Goal: Complete application form

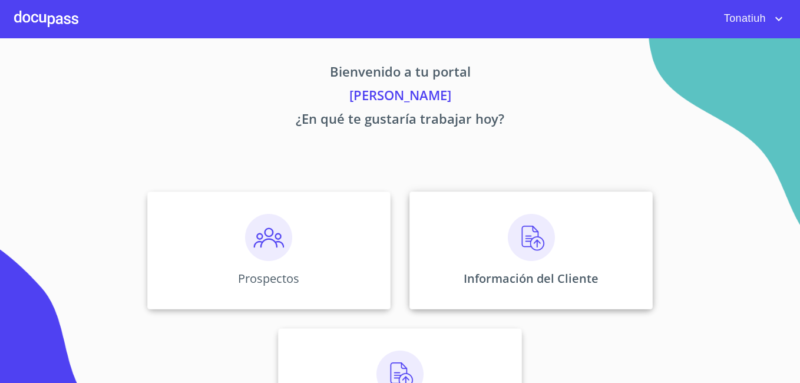
scroll to position [72, 0]
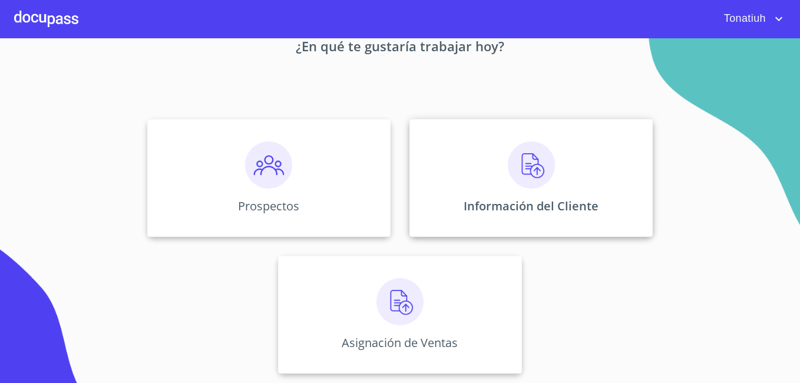
click at [499, 183] on div "Información del Cliente" at bounding box center [530, 178] width 243 height 118
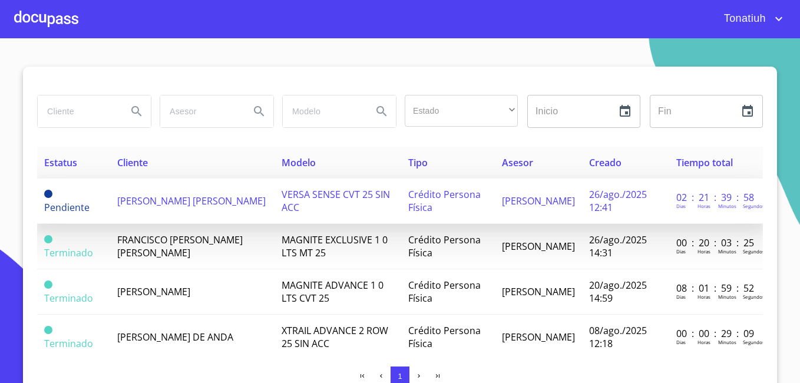
click at [281, 199] on span "VERSA SENSE CVT 25 SIN ACC" at bounding box center [335, 201] width 108 height 26
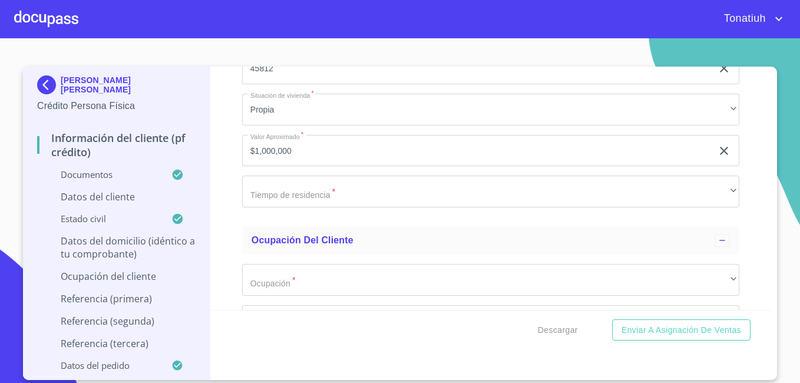
scroll to position [4358, 0]
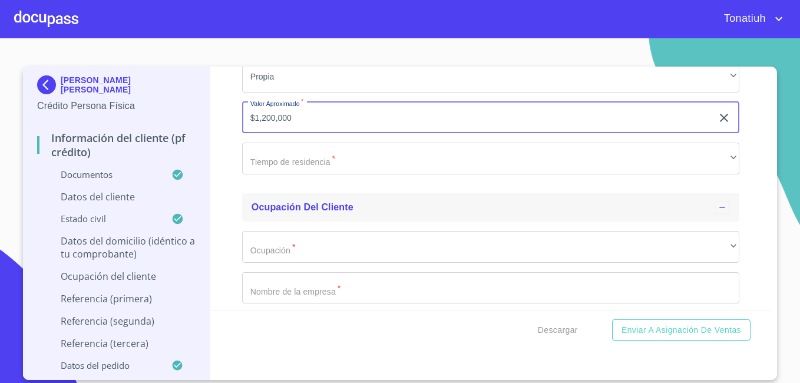
scroll to position [4475, 0]
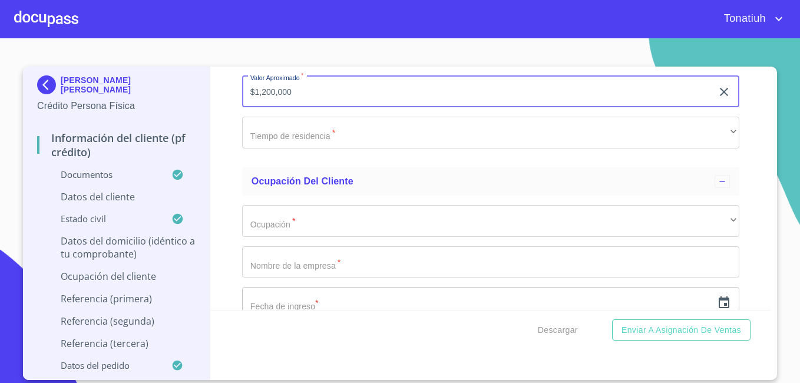
type input "$1,200,000"
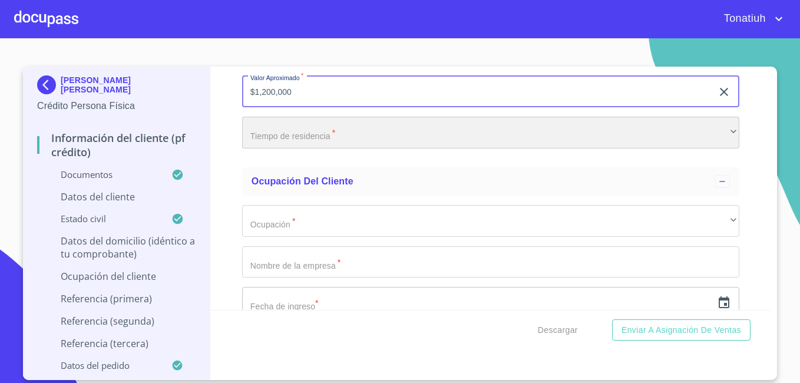
click at [351, 148] on div "​" at bounding box center [490, 133] width 497 height 32
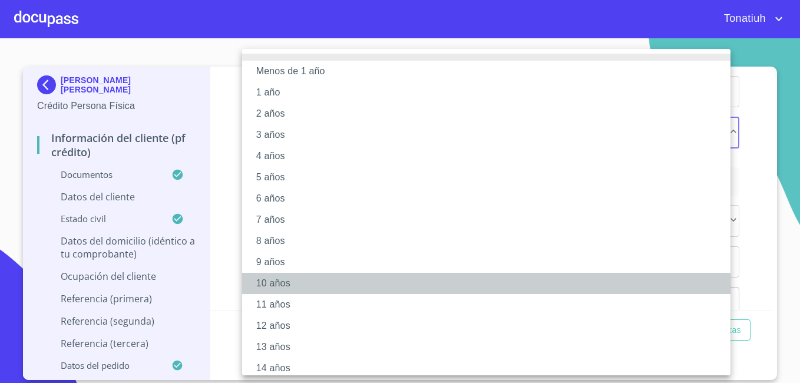
click at [280, 284] on li "10 años" at bounding box center [490, 283] width 497 height 21
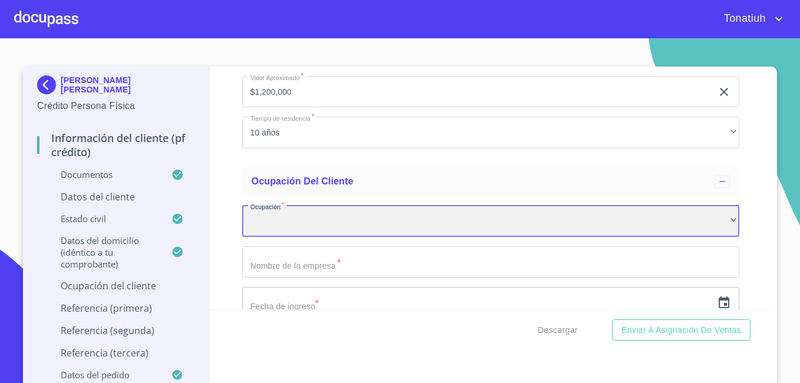
click at [348, 237] on div "​" at bounding box center [490, 221] width 497 height 32
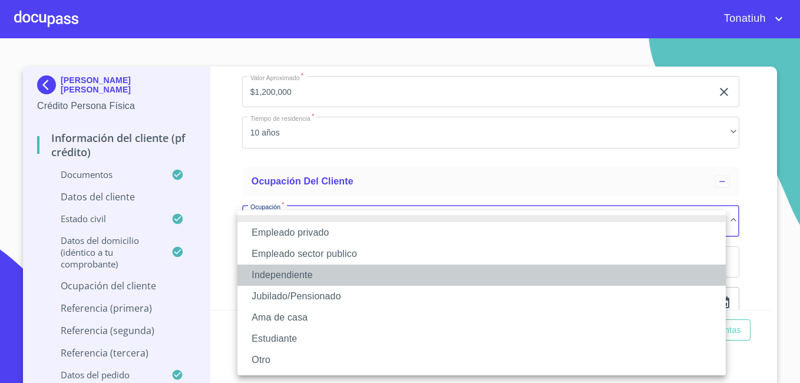
click at [322, 277] on li "Independiente" at bounding box center [481, 274] width 488 height 21
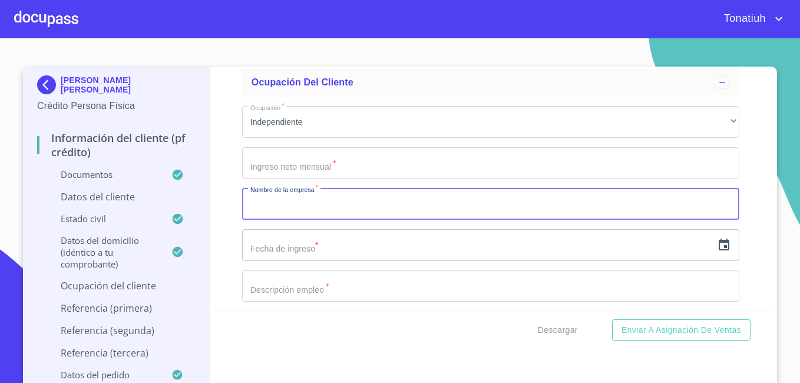
scroll to position [4593, 0]
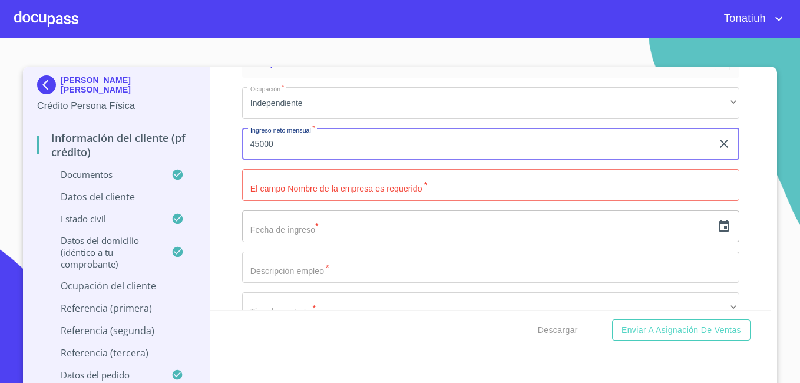
type input "45000"
click at [442, 195] on input "Documento de identificación   *" at bounding box center [490, 185] width 497 height 32
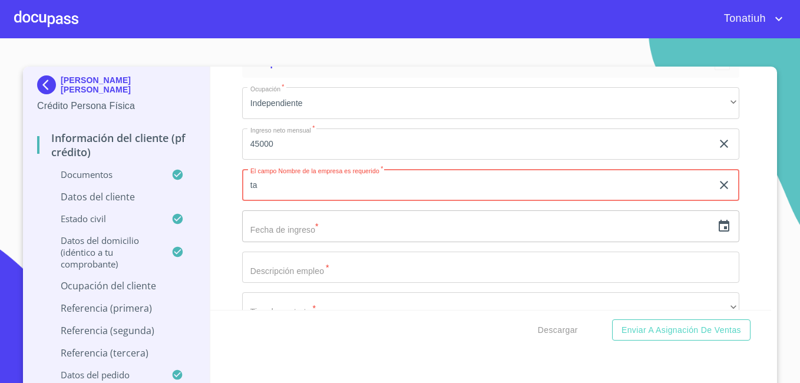
type input "t"
type input "Taqueria joco"
drag, startPoint x: 304, startPoint y: 240, endPoint x: 313, endPoint y: 243, distance: 9.1
click at [304, 240] on input "text" at bounding box center [477, 226] width 470 height 32
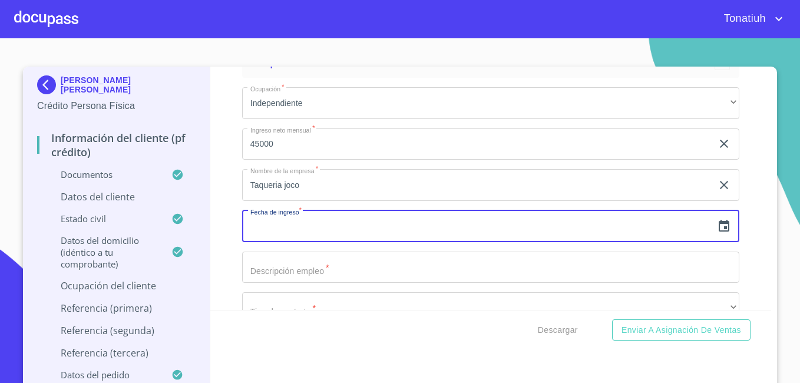
click at [717, 233] on icon "button" at bounding box center [724, 226] width 14 height 14
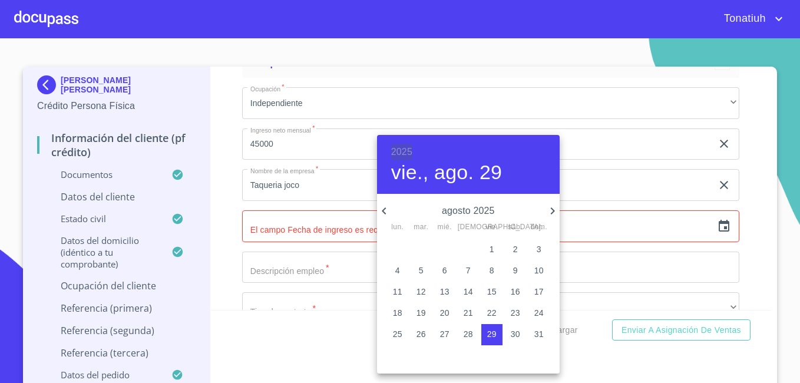
click at [401, 150] on h6 "2025" at bounding box center [401, 152] width 21 height 16
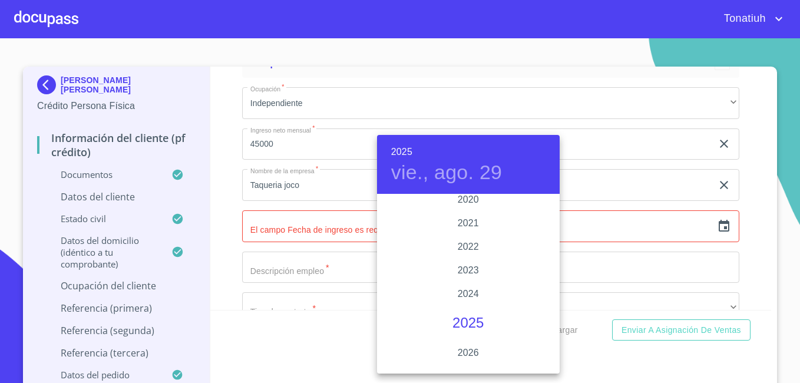
scroll to position [2226, 0]
click at [470, 217] on div "2020" at bounding box center [468, 219] width 183 height 24
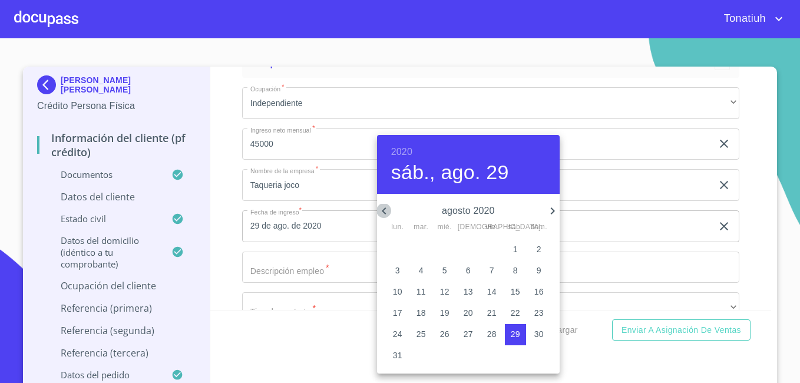
click at [387, 211] on icon "button" at bounding box center [384, 211] width 14 height 14
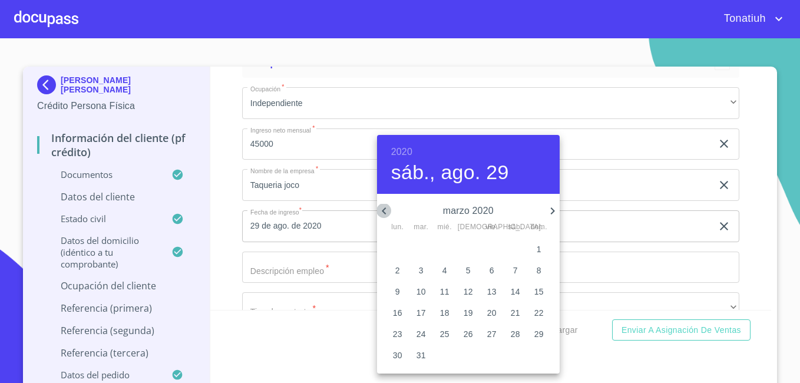
click at [387, 211] on icon "button" at bounding box center [384, 211] width 14 height 14
click at [466, 269] on p "9" at bounding box center [468, 270] width 5 height 12
type input "9 de ene. de 2020"
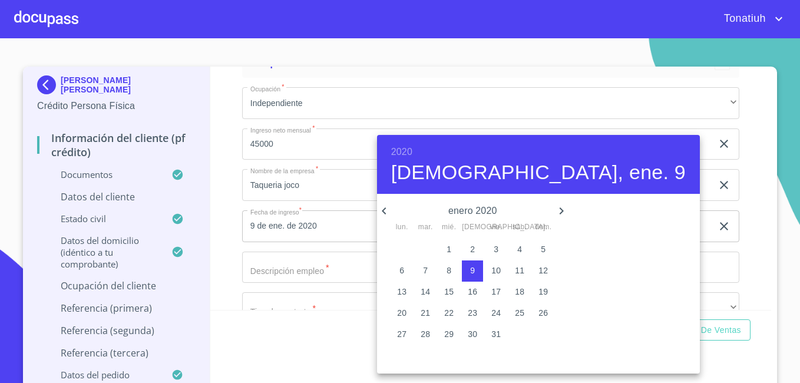
click at [552, 352] on div "30 31 1 2 3 4 5 6 7 8 9 10 11 12 13 14 15 16 17 18 19 20 21 22 23 24 25 26 27 2…" at bounding box center [472, 302] width 191 height 127
click at [561, 353] on div at bounding box center [400, 191] width 800 height 383
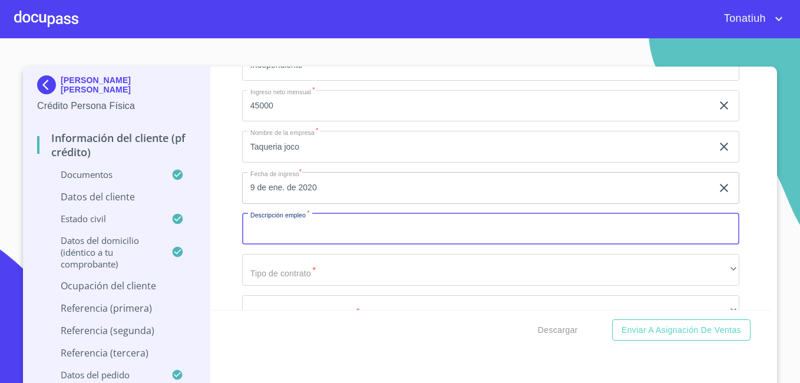
scroll to position [4652, 0]
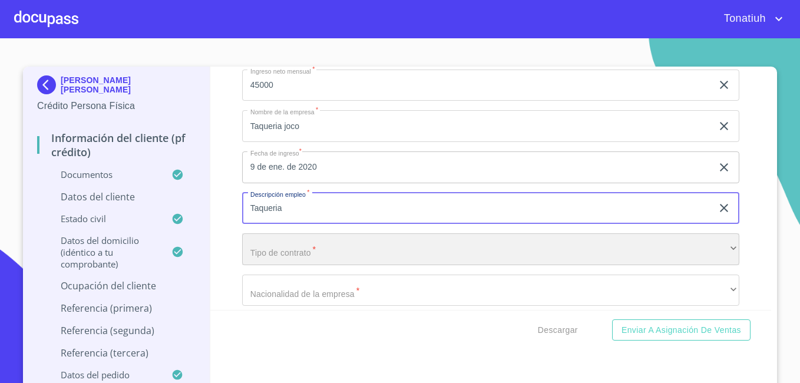
click at [363, 265] on div "​" at bounding box center [490, 249] width 497 height 32
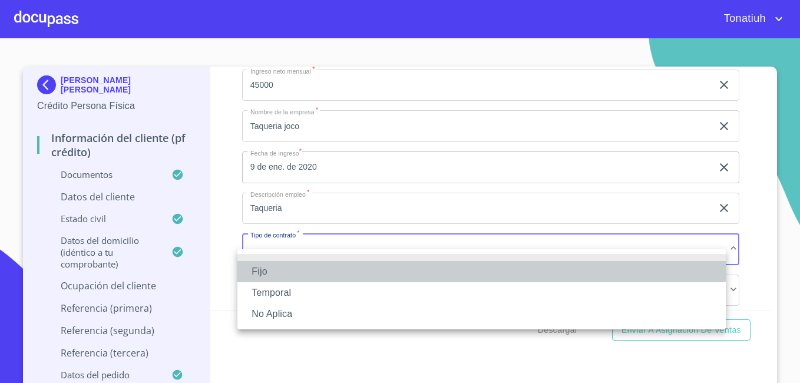
click at [362, 272] on li "Fijo" at bounding box center [481, 271] width 488 height 21
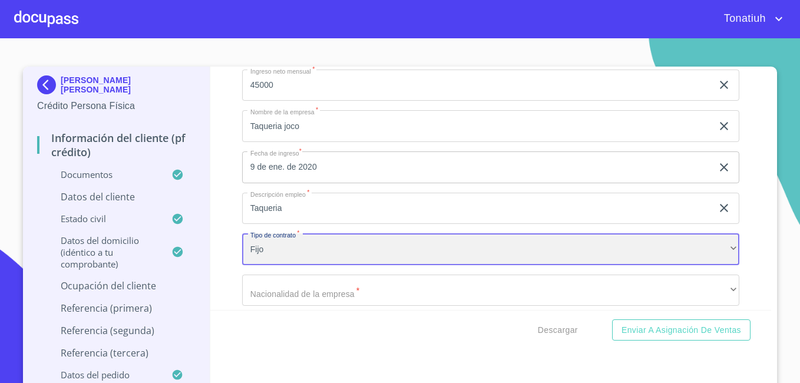
click at [355, 265] on div "Fijo" at bounding box center [490, 249] width 497 height 32
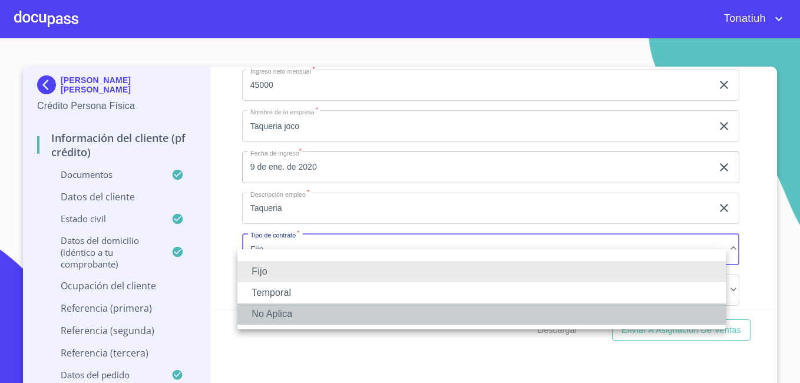
click at [311, 317] on li "No Aplica" at bounding box center [481, 313] width 488 height 21
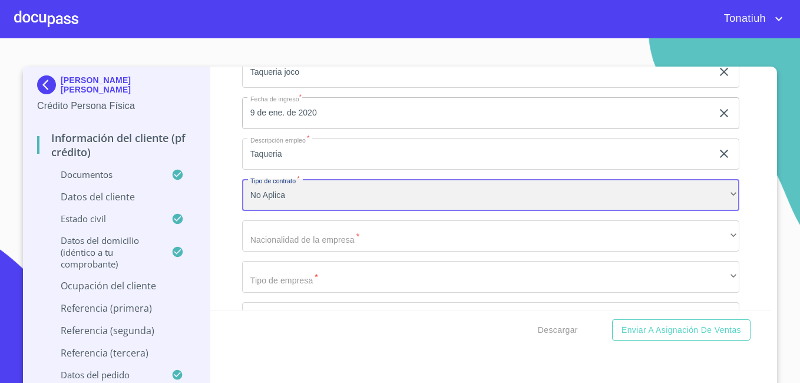
scroll to position [4770, 0]
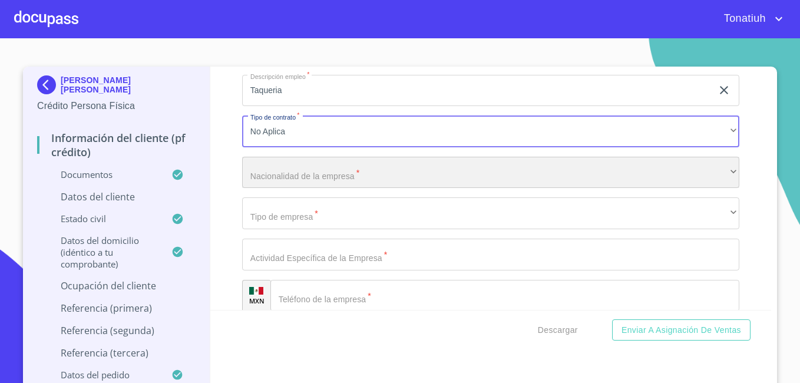
click at [359, 187] on div "​" at bounding box center [490, 173] width 497 height 32
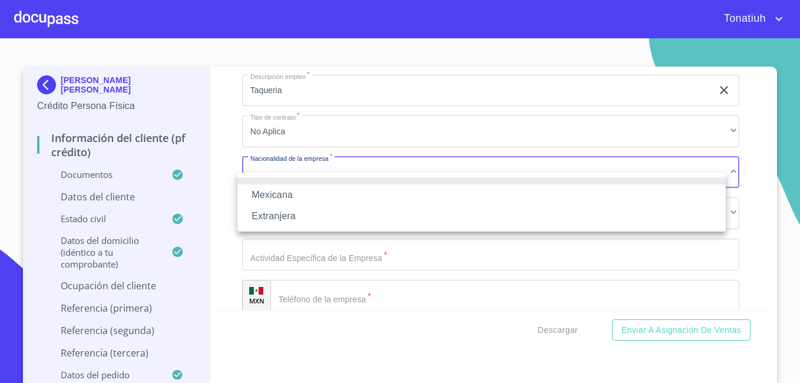
click at [329, 193] on li "Mexicana" at bounding box center [481, 194] width 488 height 21
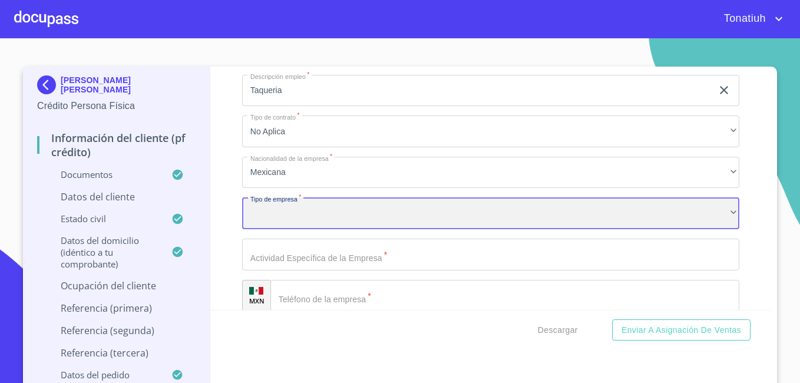
click at [331, 225] on div "​" at bounding box center [490, 213] width 497 height 32
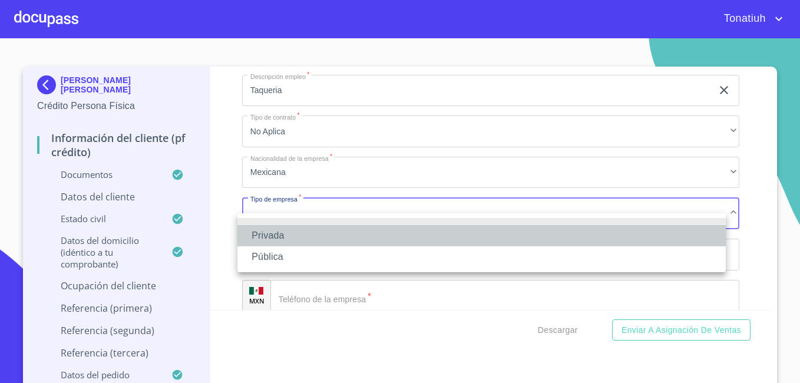
click at [271, 234] on li "Privada" at bounding box center [481, 235] width 488 height 21
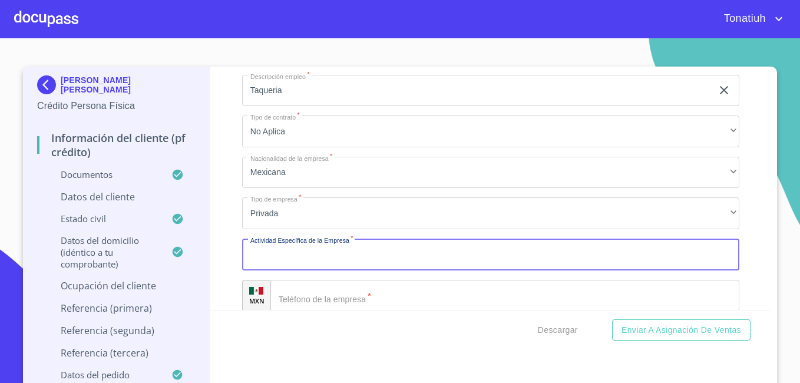
click at [296, 270] on input "Documento de identificación   *" at bounding box center [490, 254] width 497 height 32
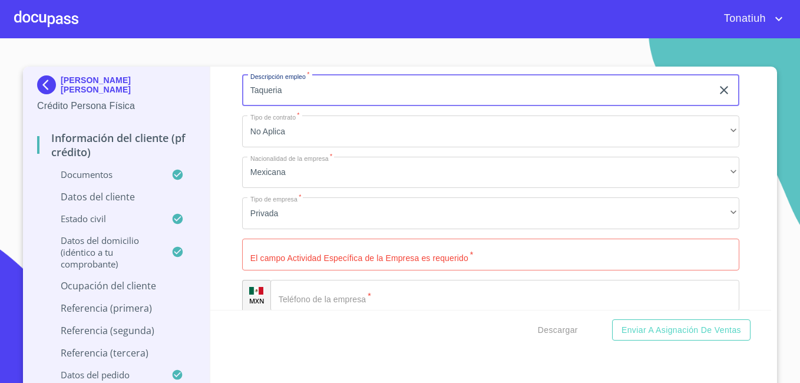
click at [304, 101] on input "Taqueria" at bounding box center [477, 91] width 470 height 32
type input "Taqueria Joco"
click at [290, 270] on input "Documento de identificación   *" at bounding box center [490, 254] width 497 height 32
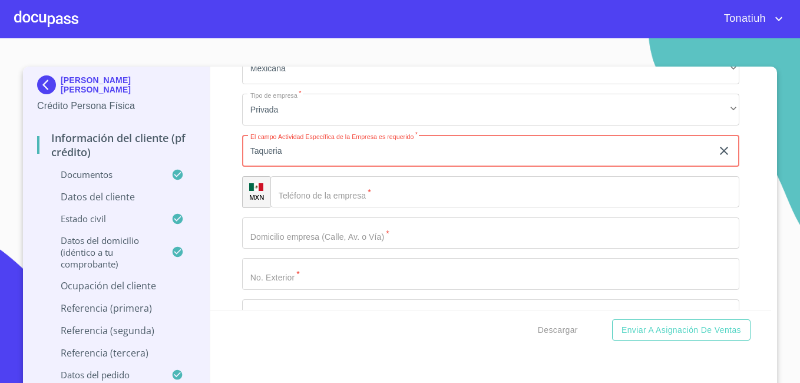
scroll to position [4887, 0]
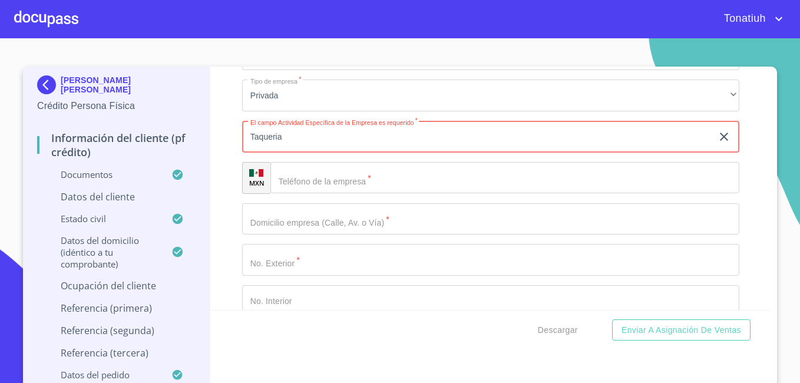
type input "Taqueria"
click at [333, 194] on input "Documento de identificación   *" at bounding box center [504, 178] width 469 height 32
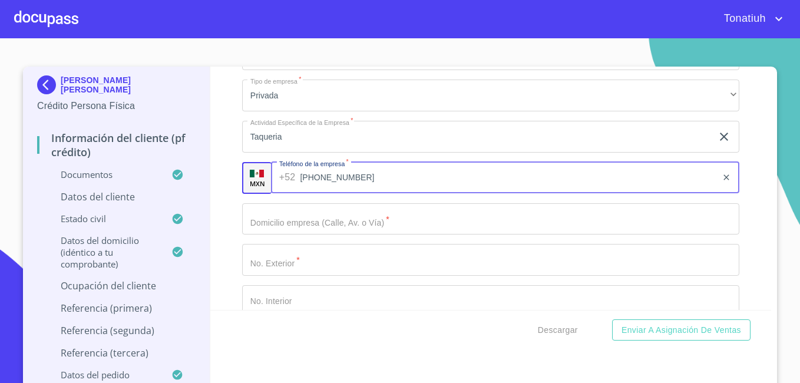
type input "[PHONE_NUMBER]"
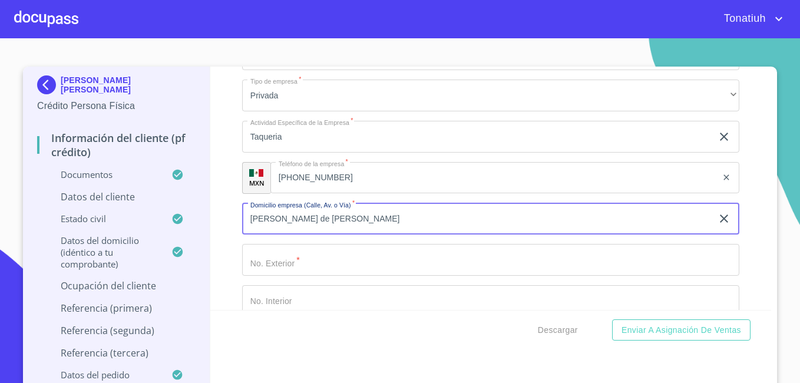
type input "[PERSON_NAME] de [PERSON_NAME]"
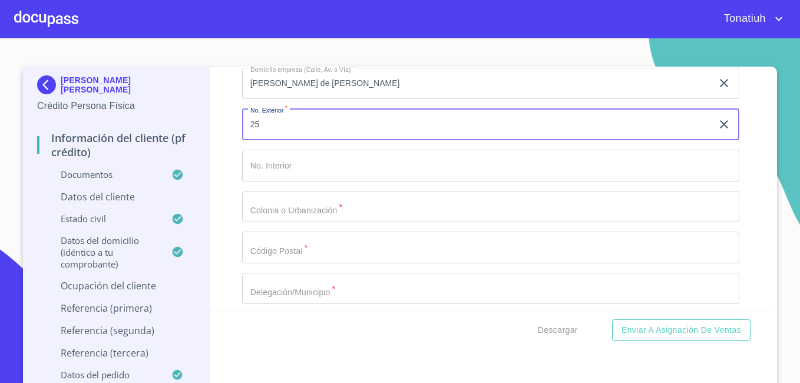
scroll to position [5064, 0]
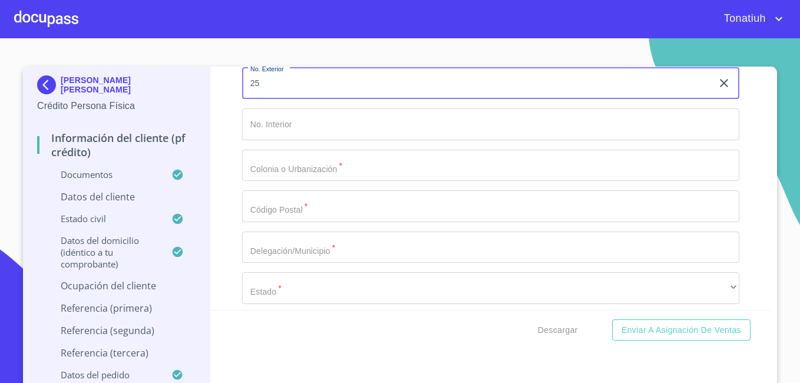
type input "25"
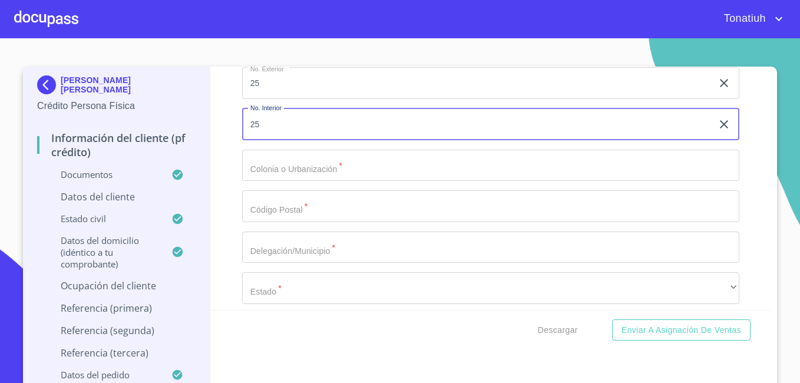
type input "2"
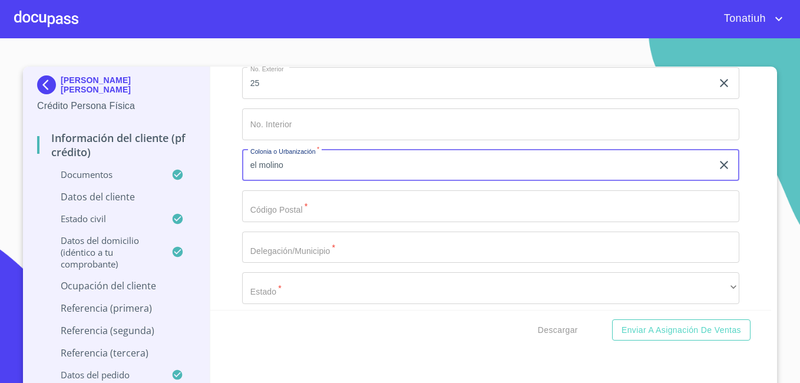
type input "el molino"
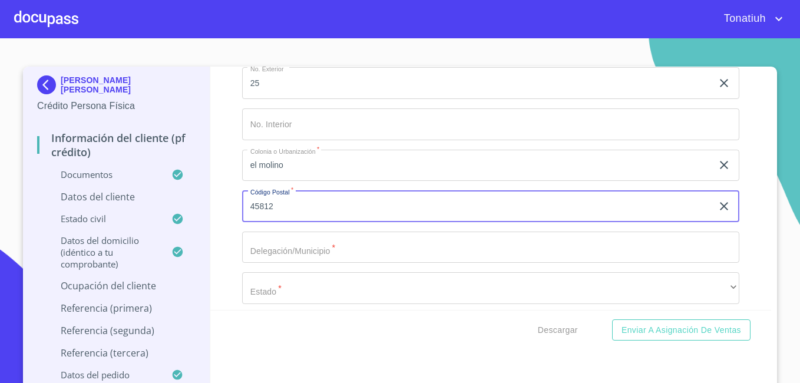
type input "45812"
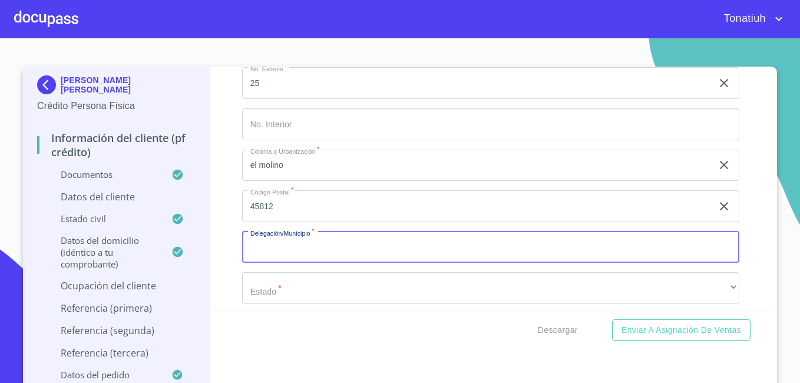
type input "j"
click at [307, 263] on input "El molino" at bounding box center [477, 247] width 470 height 32
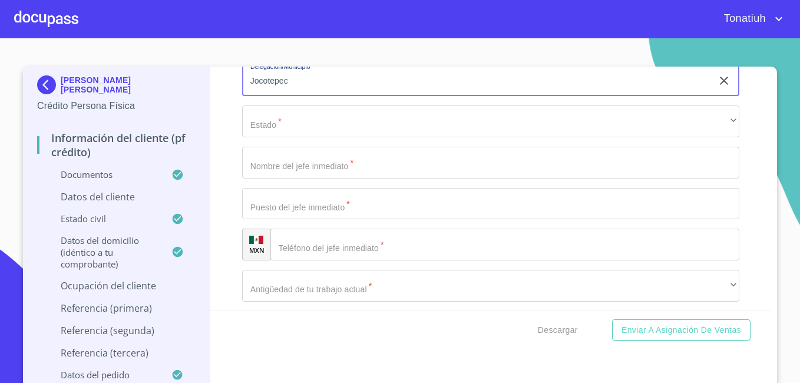
scroll to position [5241, 0]
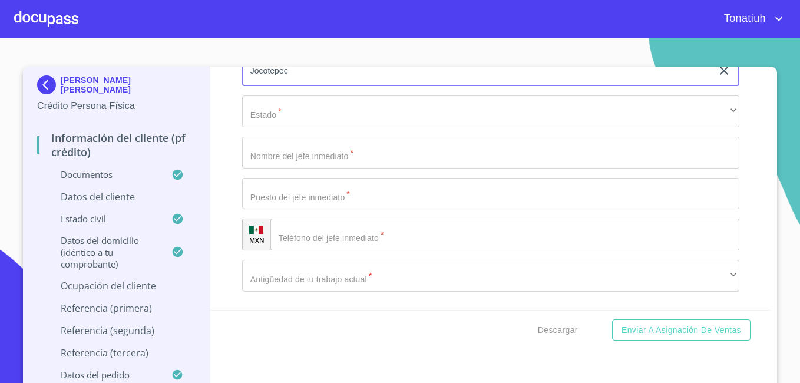
type input "Jocotepec"
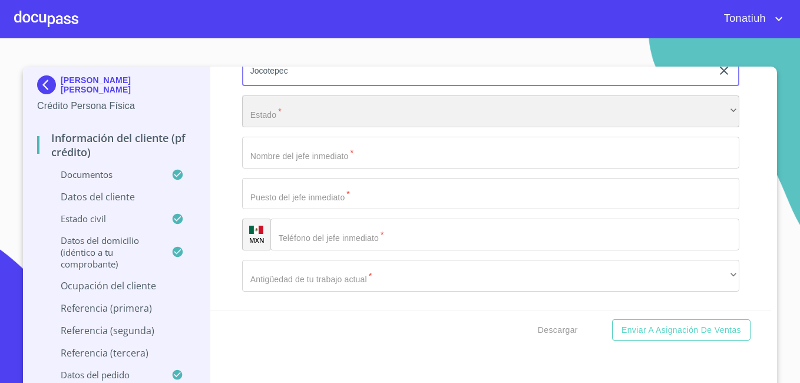
click at [297, 127] on div "​" at bounding box center [490, 111] width 497 height 32
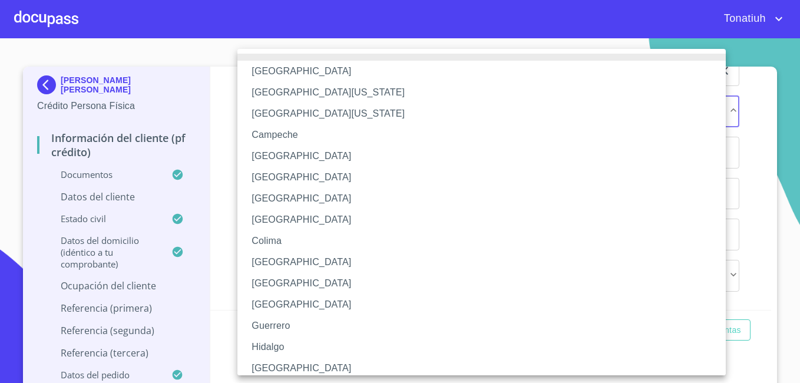
click at [267, 362] on li "[GEOGRAPHIC_DATA]" at bounding box center [485, 367] width 497 height 21
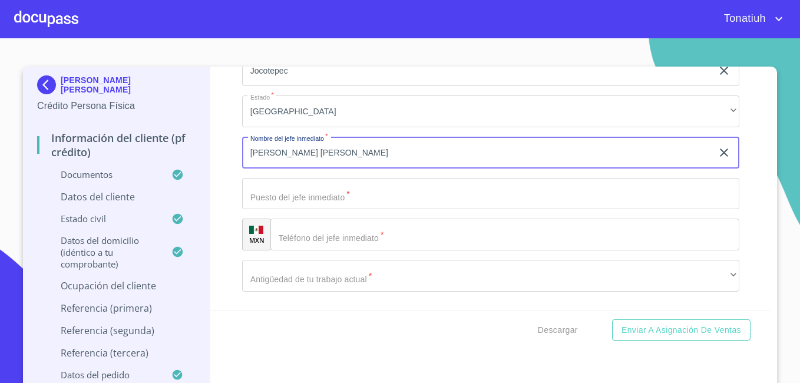
type input "[PERSON_NAME] [PERSON_NAME]"
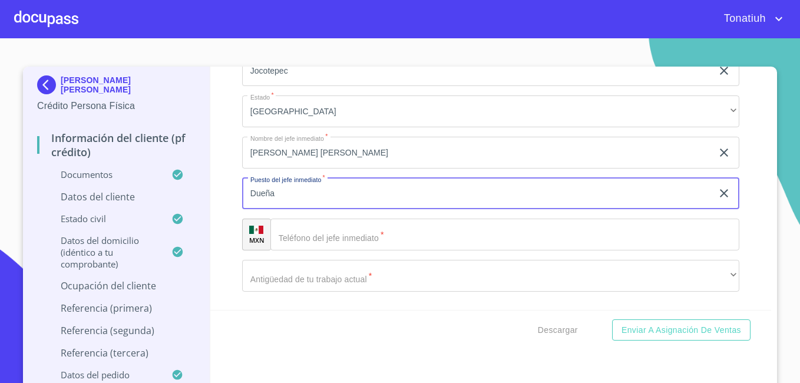
type input "Dueña"
click at [330, 248] on input "Documento de identificación   *" at bounding box center [504, 234] width 469 height 32
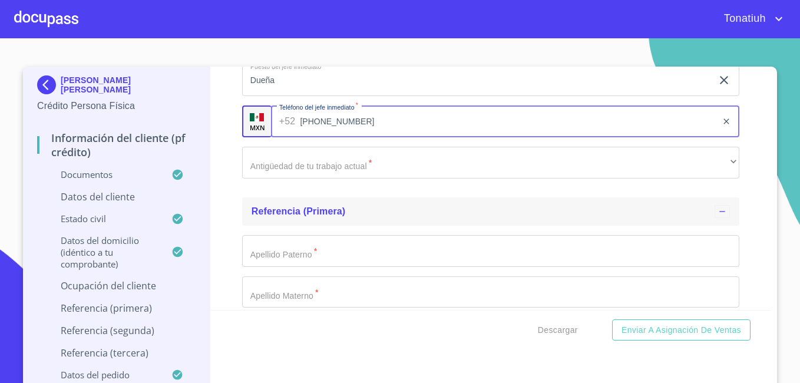
scroll to position [5359, 0]
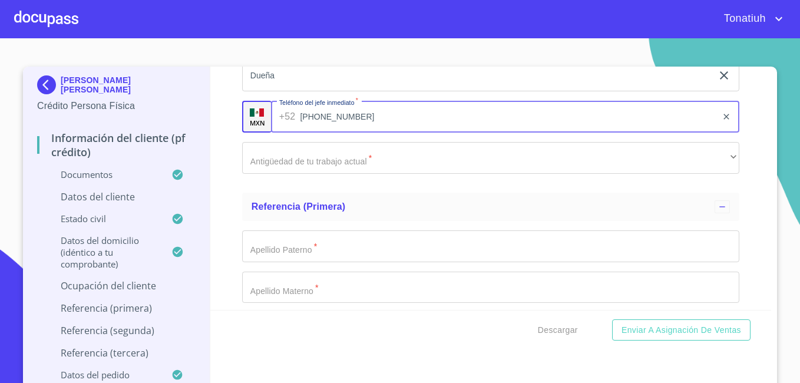
type input "[PHONE_NUMBER]"
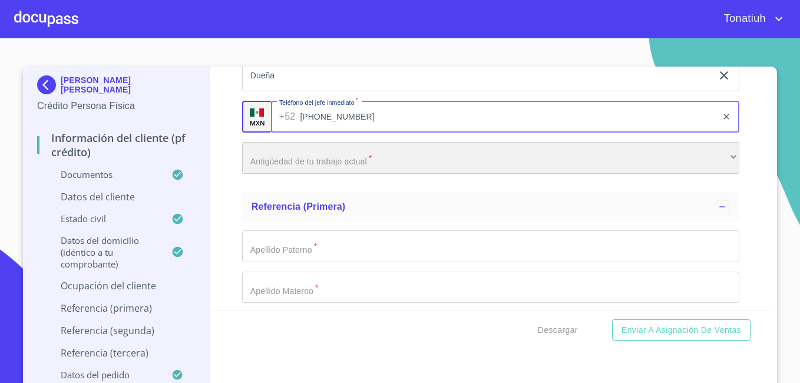
click at [361, 174] on div "​" at bounding box center [490, 158] width 497 height 32
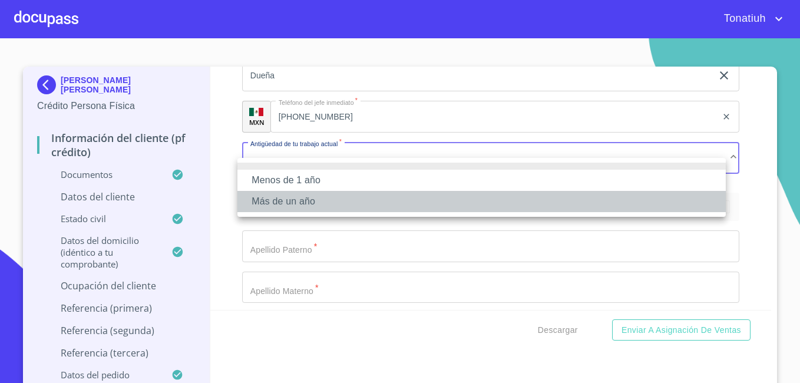
click at [310, 196] on li "Más de un año" at bounding box center [481, 201] width 488 height 21
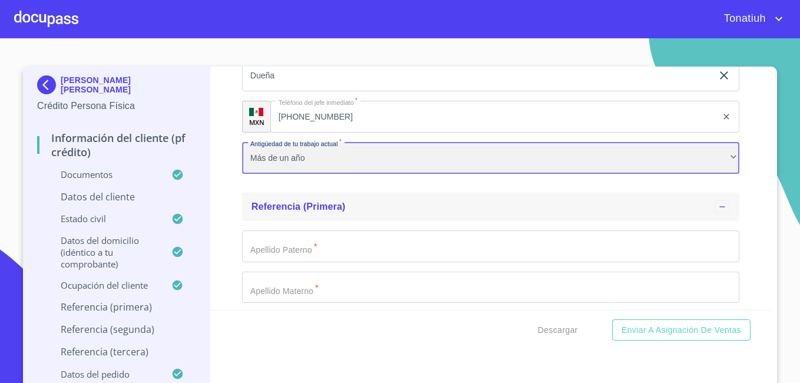
scroll to position [5417, 0]
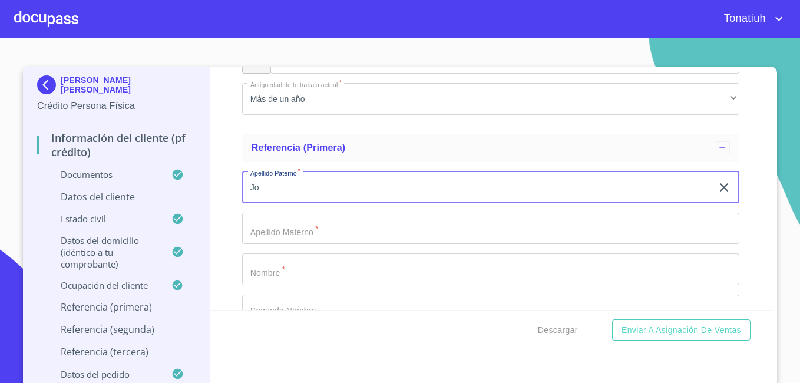
type input "J"
type input "[PERSON_NAME]"
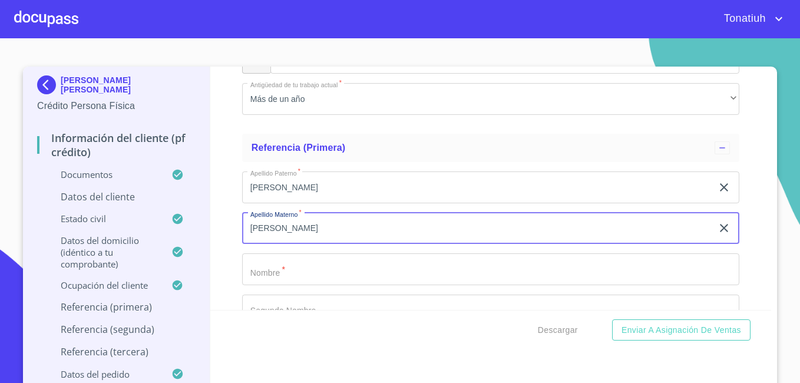
type input "[PERSON_NAME]"
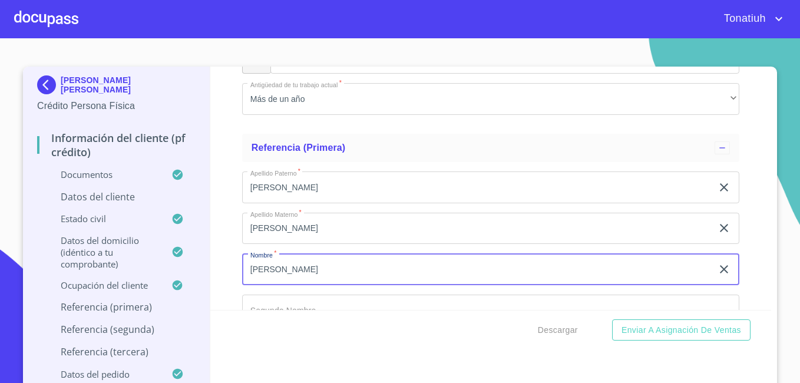
type input "[PERSON_NAME]"
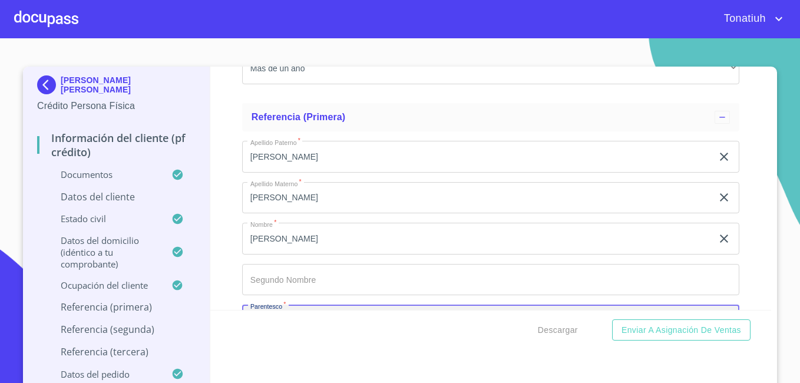
scroll to position [5595, 0]
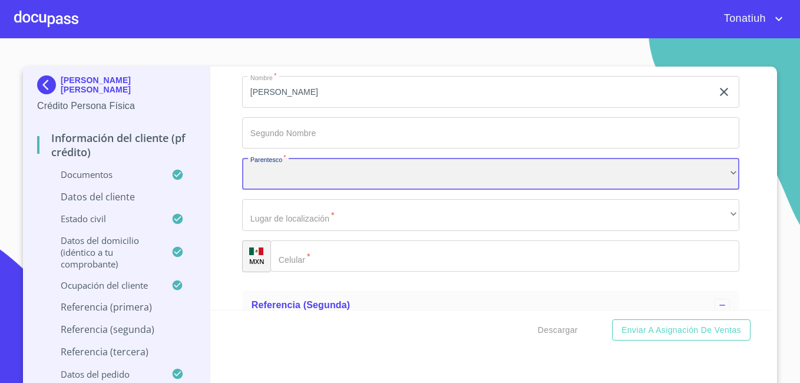
click at [313, 190] on div "​" at bounding box center [490, 174] width 497 height 32
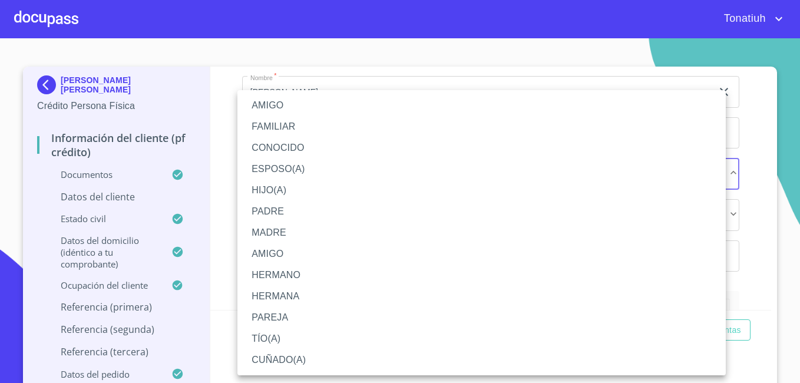
click at [289, 98] on li "AMIGO" at bounding box center [481, 105] width 488 height 21
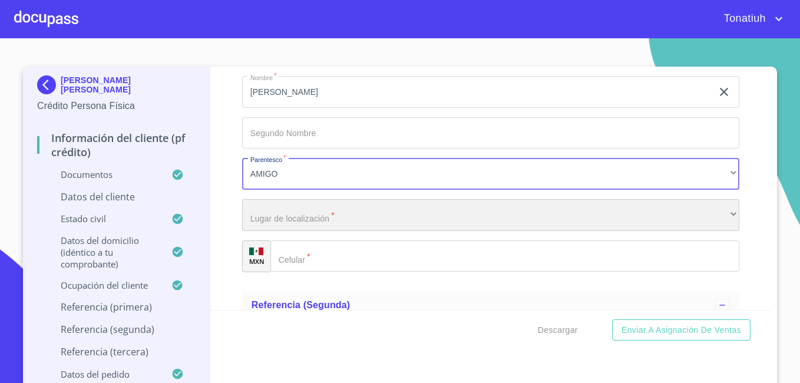
click at [296, 228] on div "​" at bounding box center [490, 215] width 497 height 32
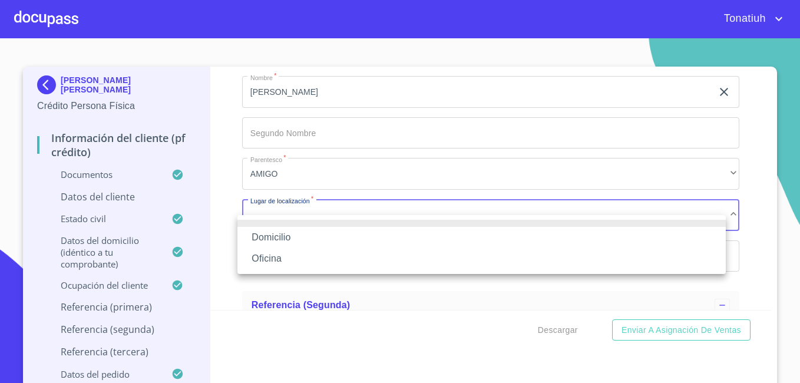
click at [297, 235] on li "Domicilio" at bounding box center [481, 237] width 488 height 21
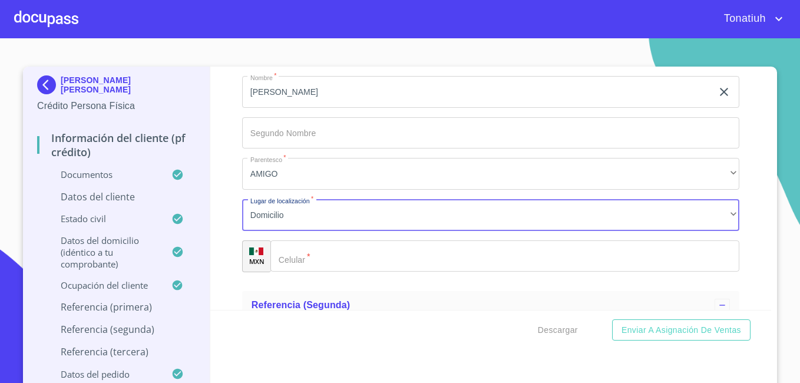
click at [306, 269] on div "Domicilio Oficina" at bounding box center [400, 191] width 800 height 383
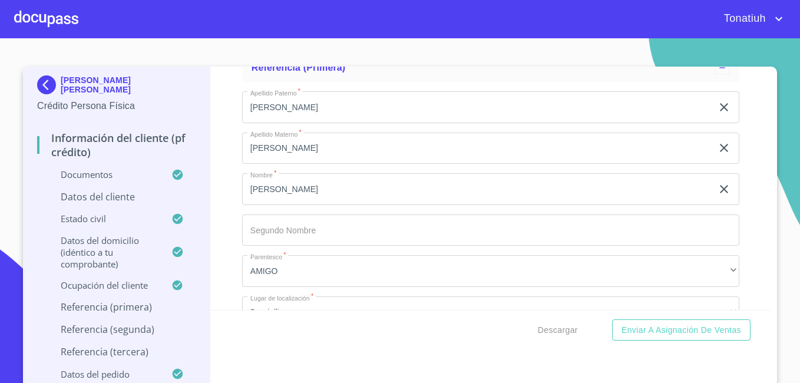
scroll to position [5477, 0]
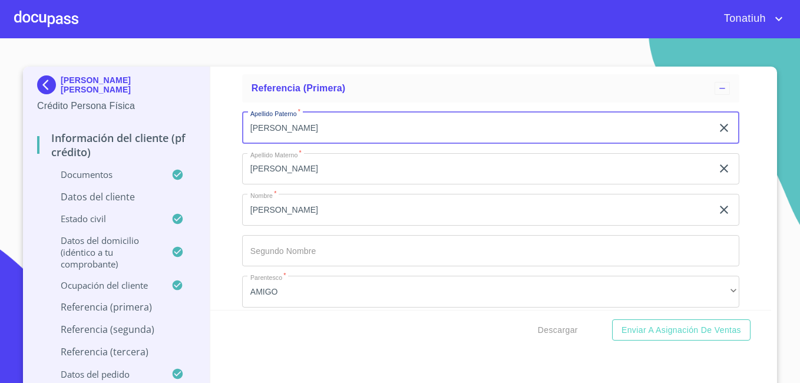
click at [300, 140] on input "[PERSON_NAME]" at bounding box center [477, 128] width 470 height 32
type input "l"
type input "[PERSON_NAME]"
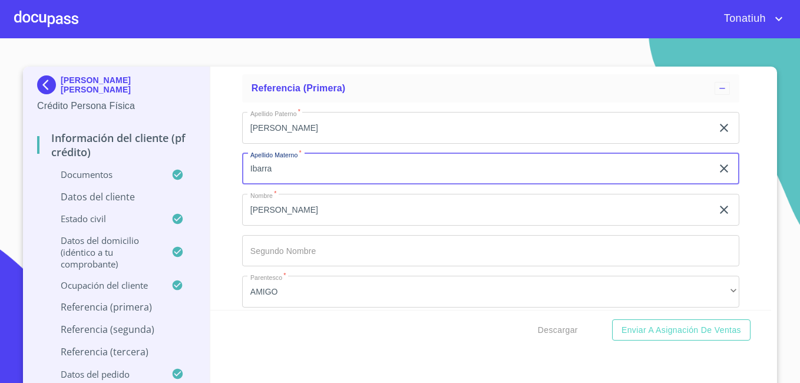
type input "Ibarra"
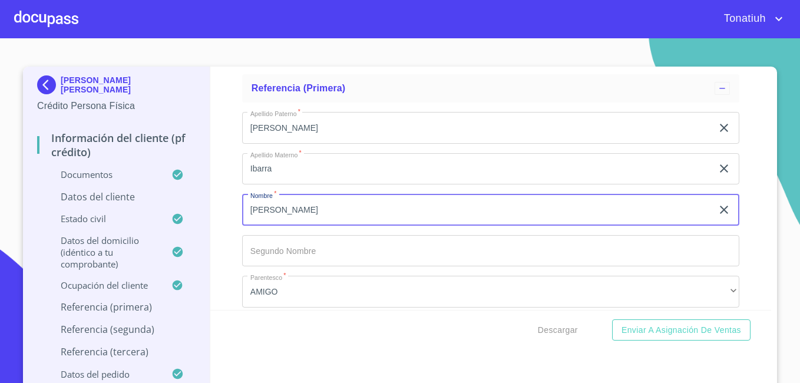
type input "[PERSON_NAME]"
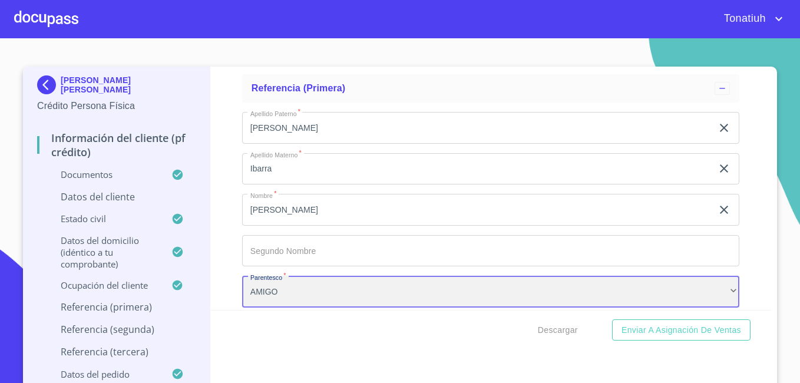
scroll to position [5489, 0]
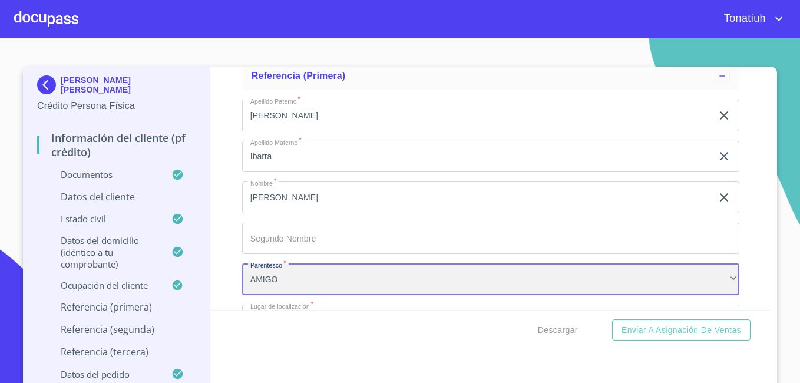
click at [299, 295] on div "AMIGO" at bounding box center [490, 279] width 497 height 32
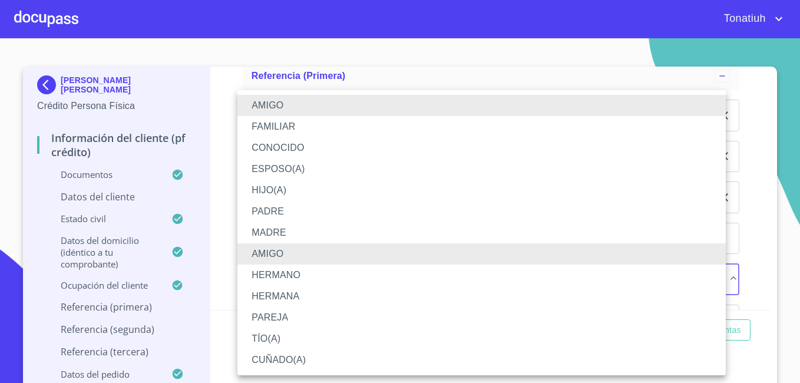
click at [302, 128] on li "FAMILIAR" at bounding box center [481, 126] width 488 height 21
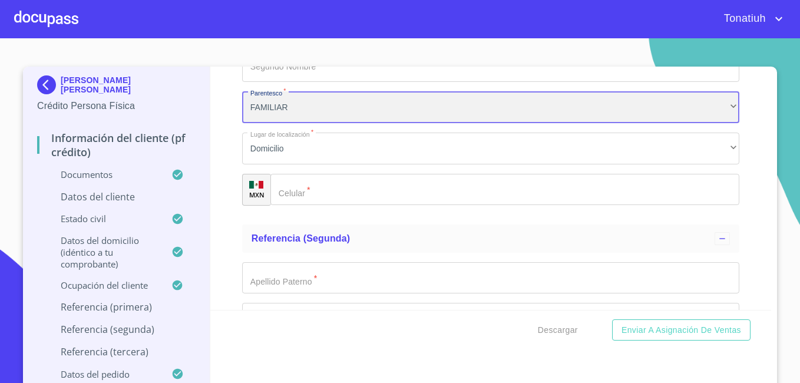
scroll to position [5666, 0]
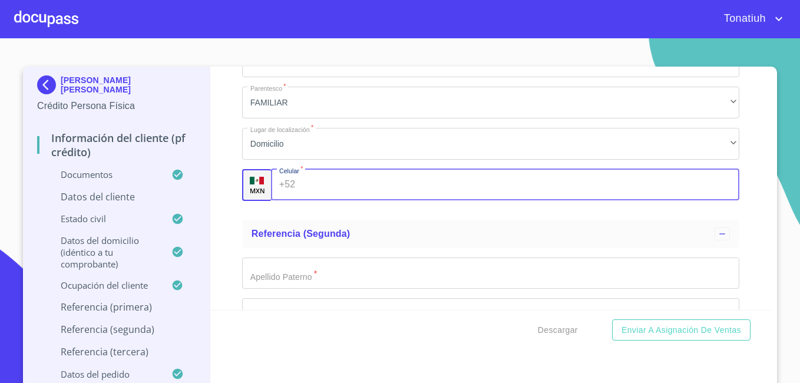
click at [323, 201] on input "Documento de identificación   *" at bounding box center [519, 185] width 439 height 32
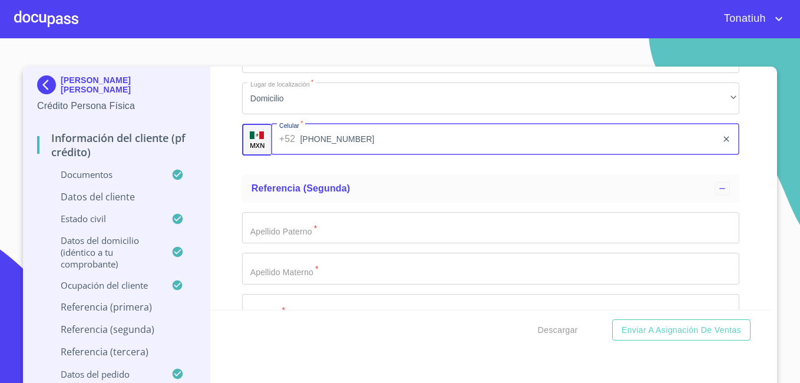
scroll to position [5784, 0]
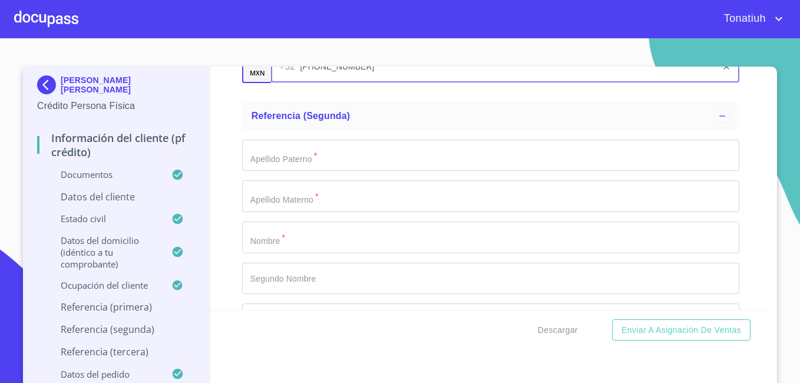
type input "[PHONE_NUMBER]"
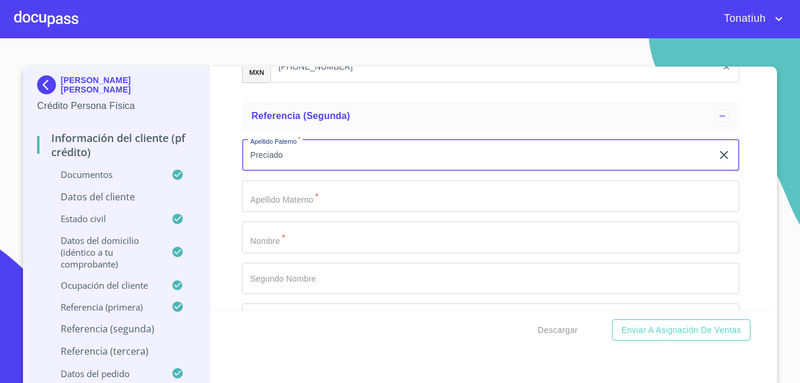
type input "Preciado"
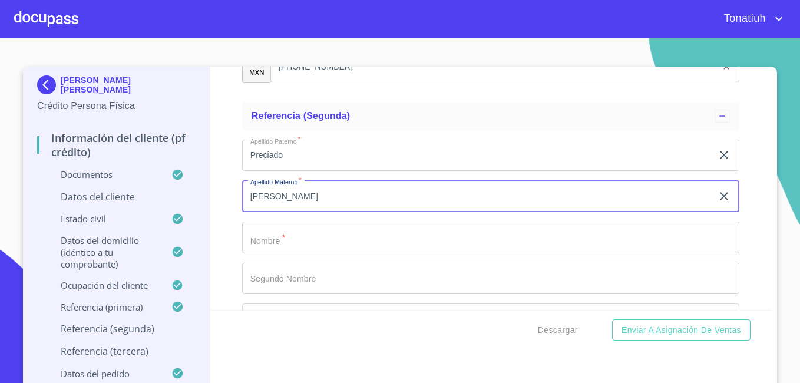
type input "[PERSON_NAME]"
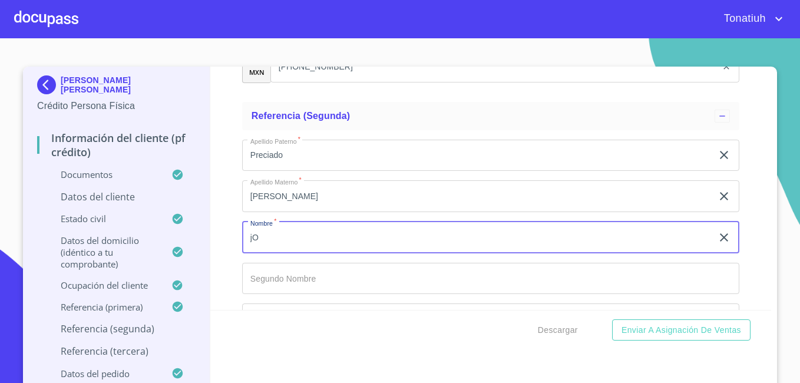
type input "j"
type input "[PERSON_NAME]"
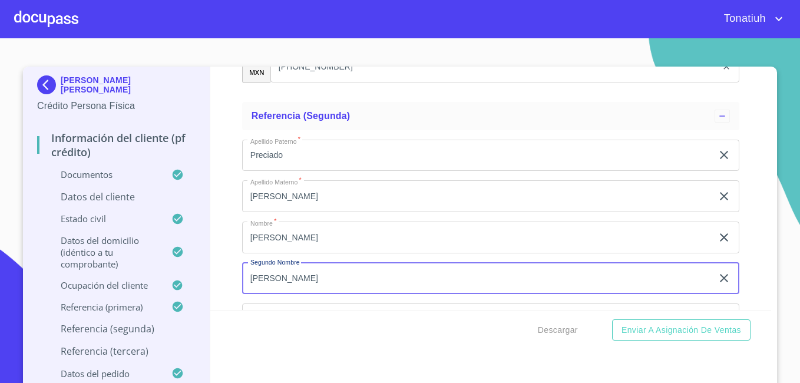
type input "[PERSON_NAME]"
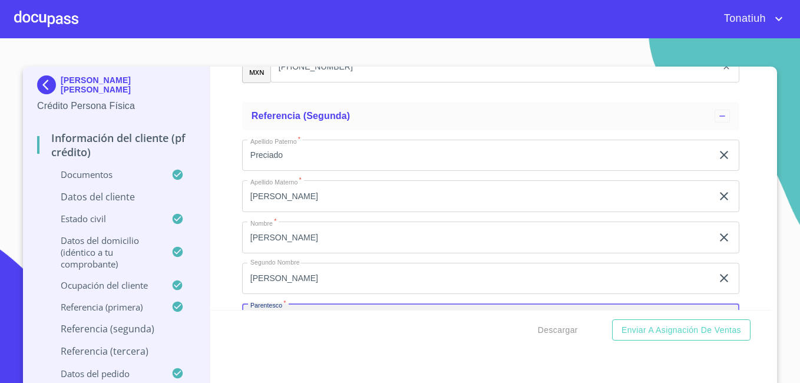
scroll to position [5929, 0]
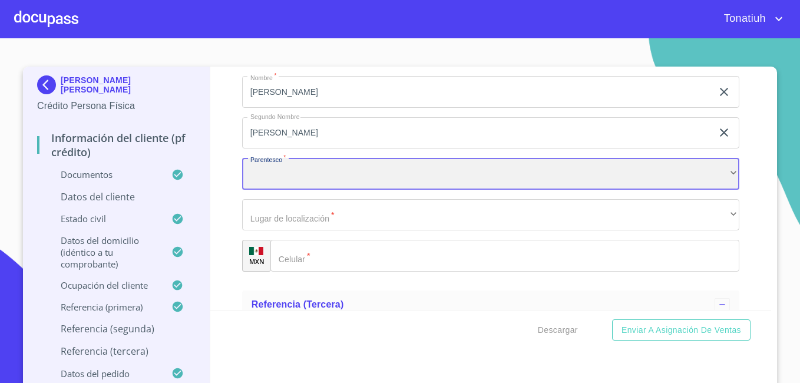
click at [483, 188] on div "​" at bounding box center [490, 174] width 497 height 32
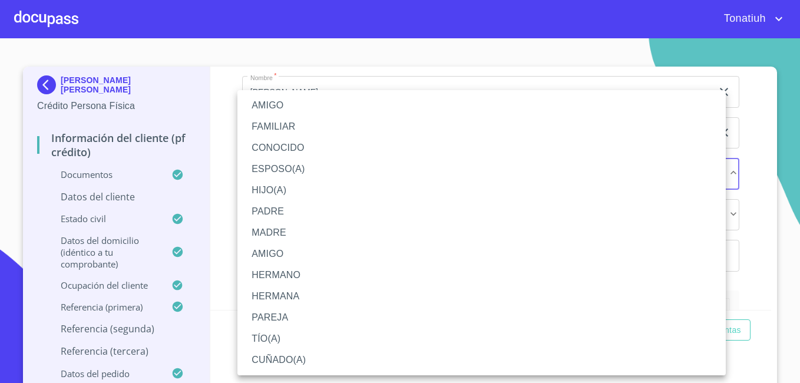
click at [271, 107] on li "AMIGO" at bounding box center [481, 105] width 488 height 21
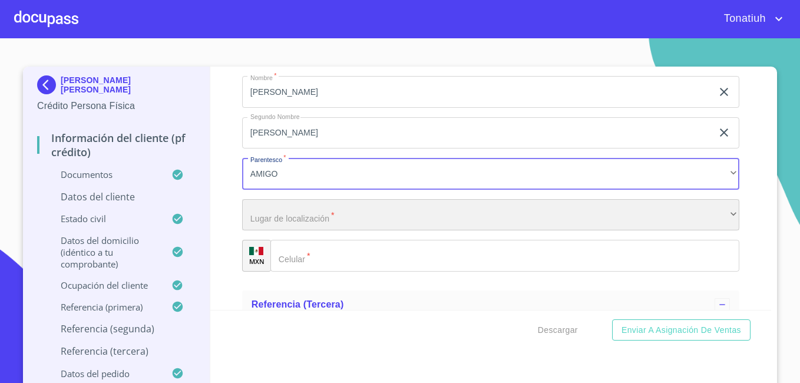
click at [313, 231] on div "​" at bounding box center [490, 215] width 497 height 32
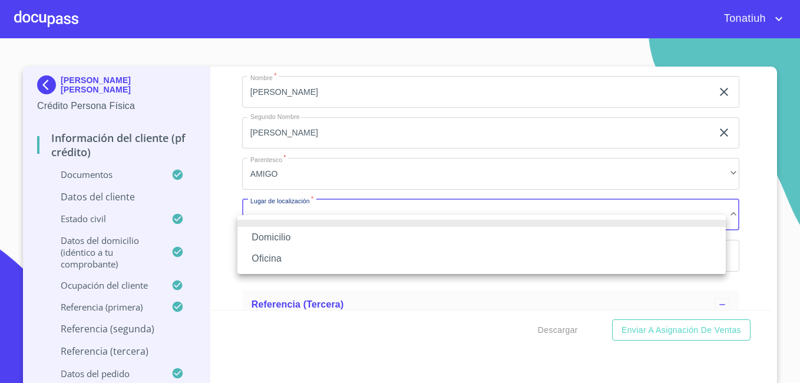
click at [314, 237] on li "Domicilio" at bounding box center [481, 237] width 488 height 21
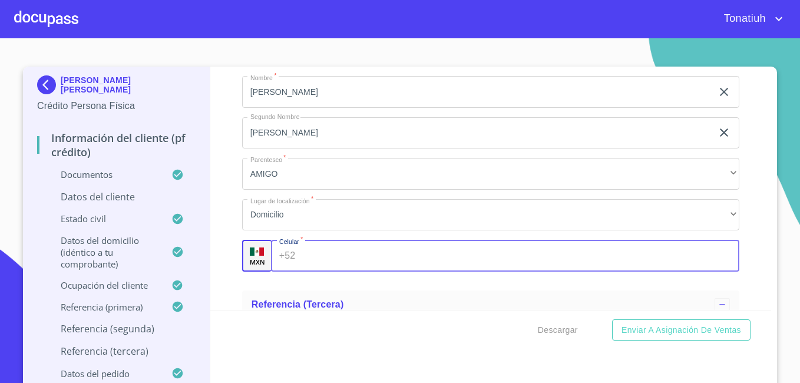
click at [302, 269] on input "Documento de identificación   *" at bounding box center [519, 256] width 439 height 32
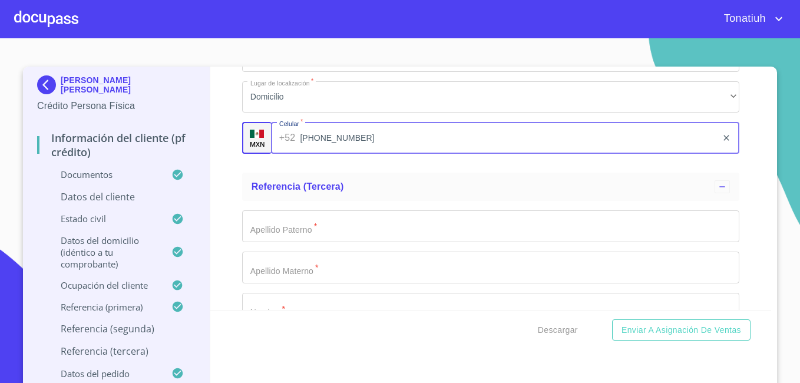
type input "[PHONE_NUMBER]"
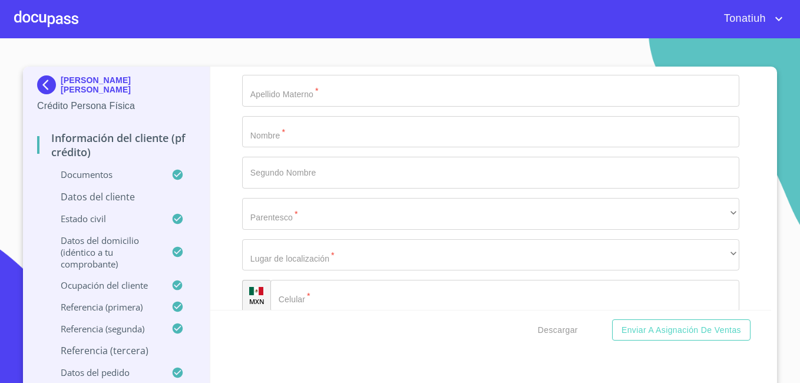
scroll to position [6165, 0]
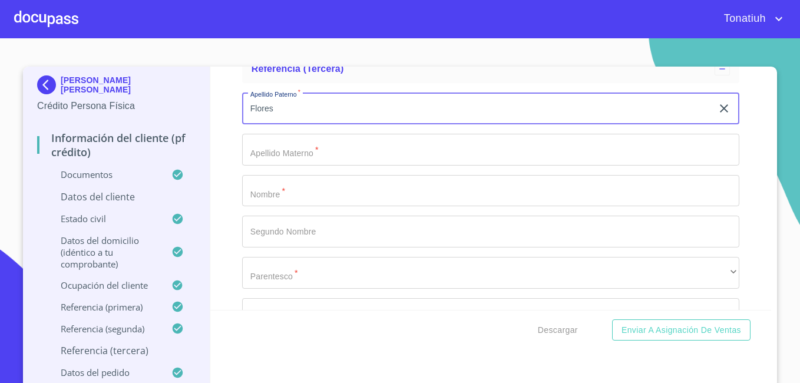
type input "Flores"
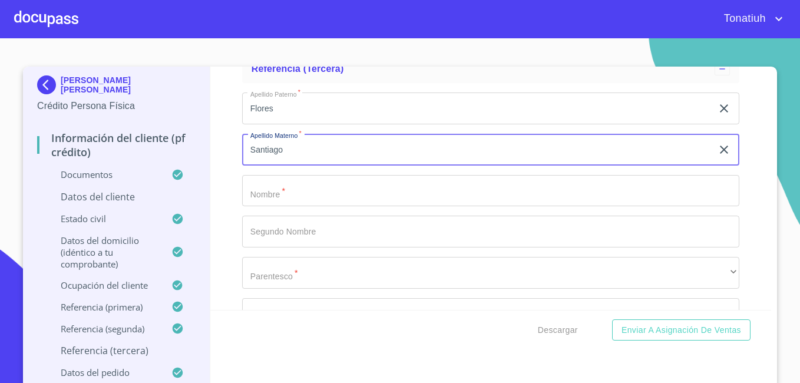
type input "Santiago"
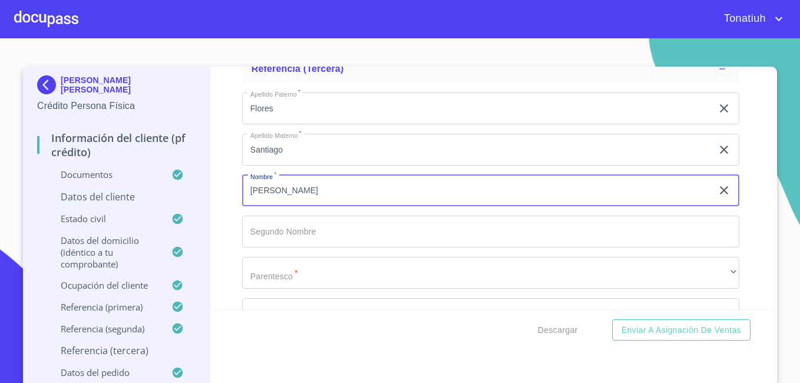
type input "[PERSON_NAME]"
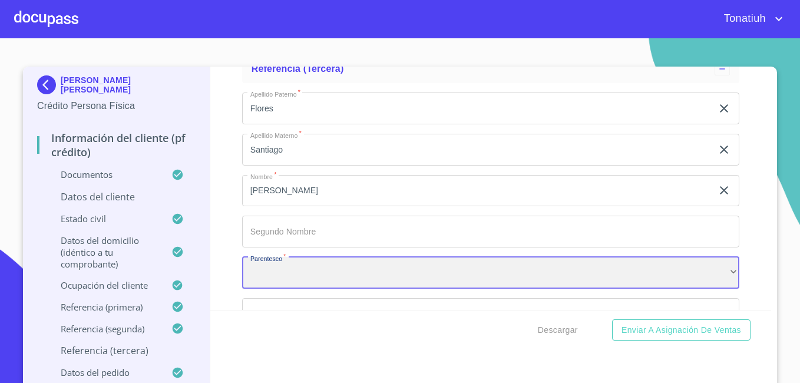
click at [310, 289] on div "​" at bounding box center [490, 273] width 497 height 32
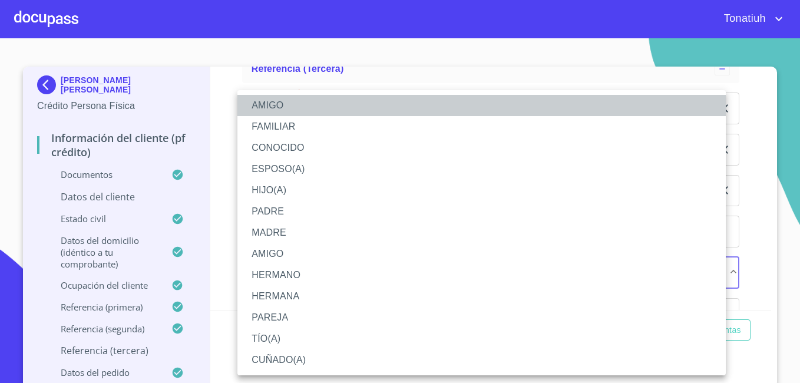
click at [314, 102] on li "AMIGO" at bounding box center [481, 105] width 488 height 21
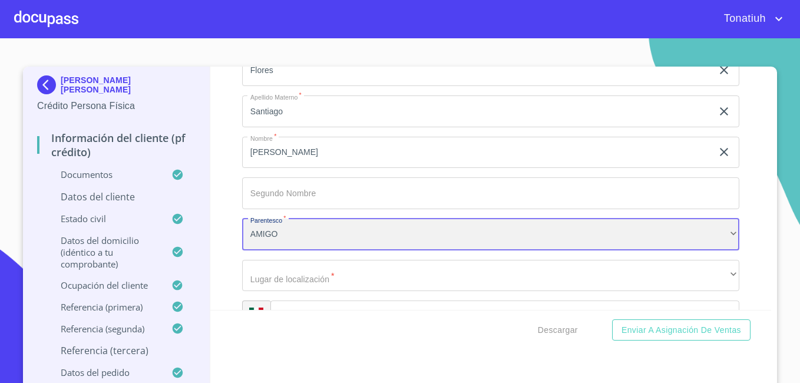
scroll to position [6224, 0]
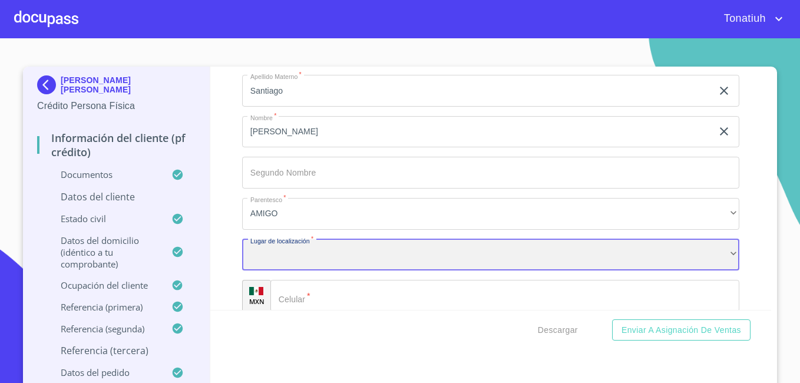
click at [337, 270] on div "​" at bounding box center [490, 255] width 497 height 32
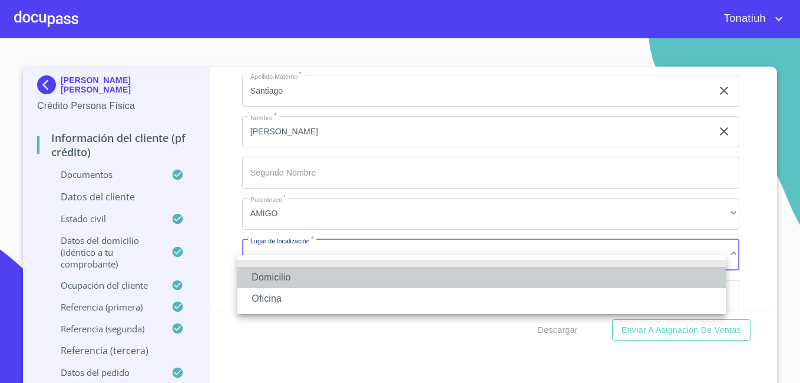
click at [322, 284] on li "Domicilio" at bounding box center [481, 277] width 488 height 21
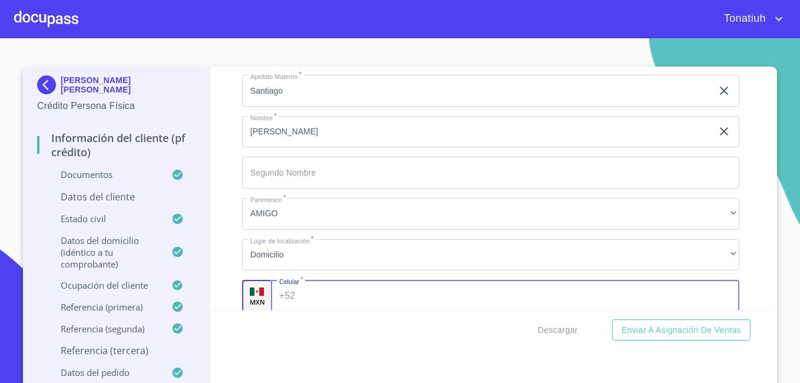
click at [319, 305] on input "Documento de identificación   *" at bounding box center [519, 296] width 439 height 32
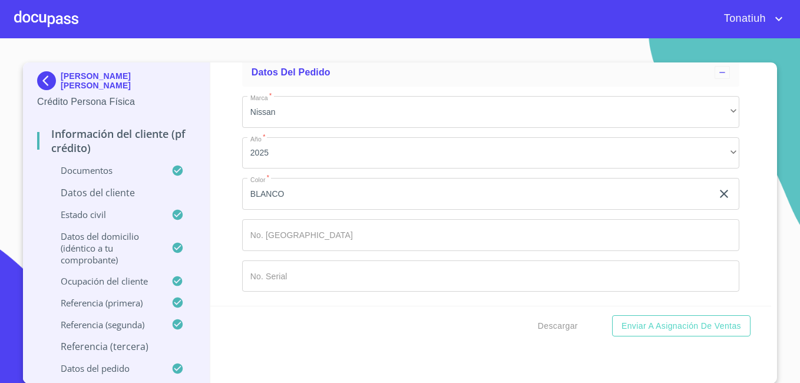
scroll to position [5, 0]
type input "[PHONE_NUMBER]"
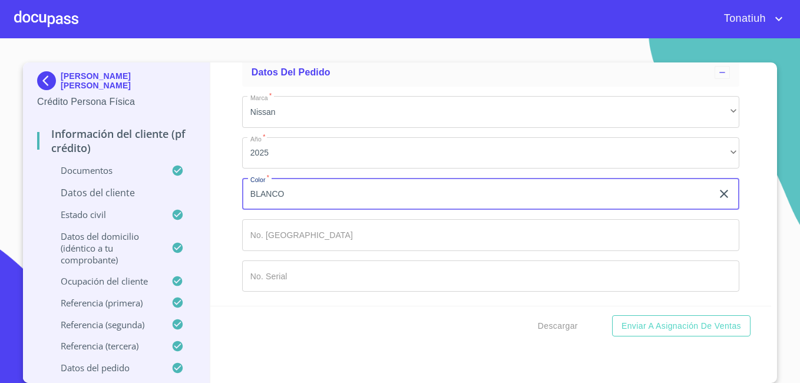
scroll to position [4, 0]
type input "B"
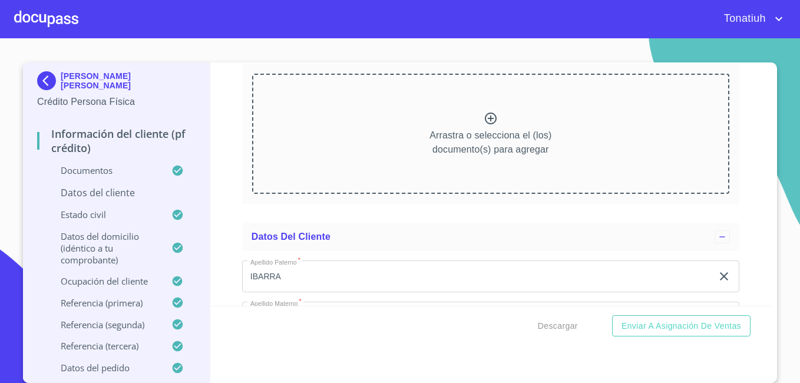
scroll to position [3149, 0]
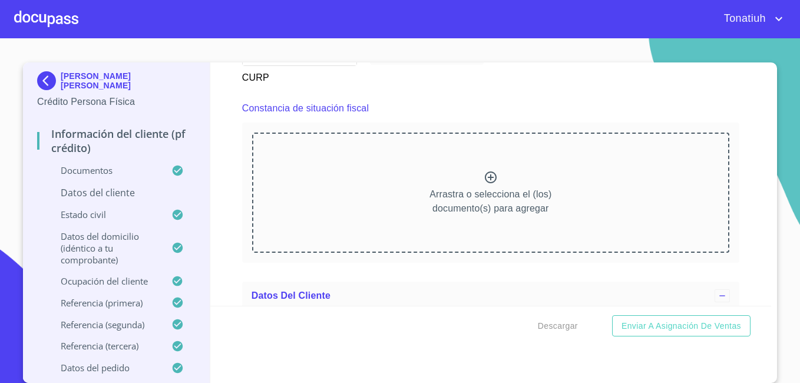
type input "Azul"
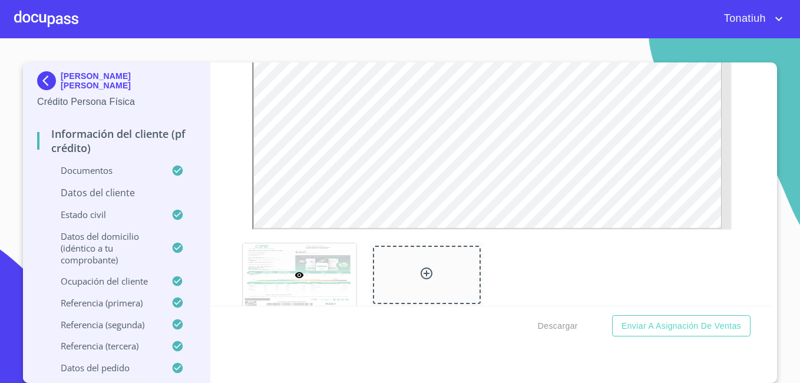
scroll to position [1088, 0]
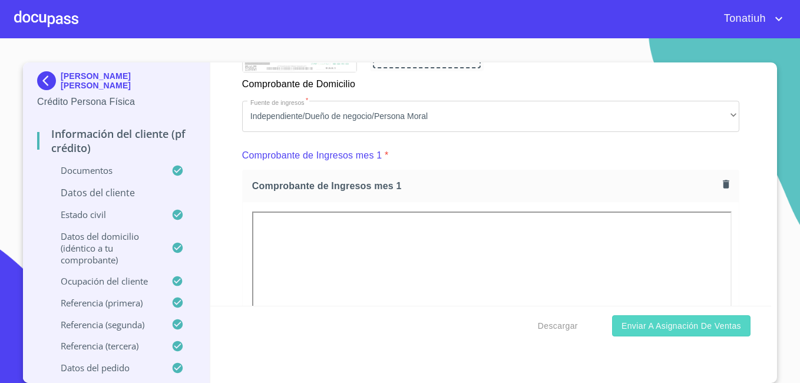
click at [667, 325] on span "Enviar a Asignación de Ventas" at bounding box center [681, 326] width 120 height 15
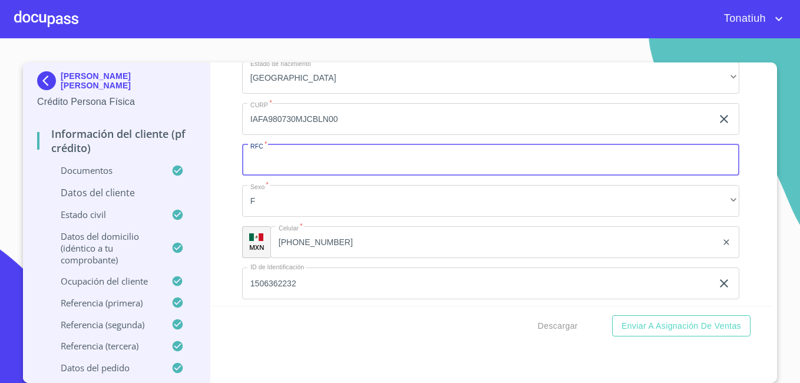
scroll to position [4025, 0]
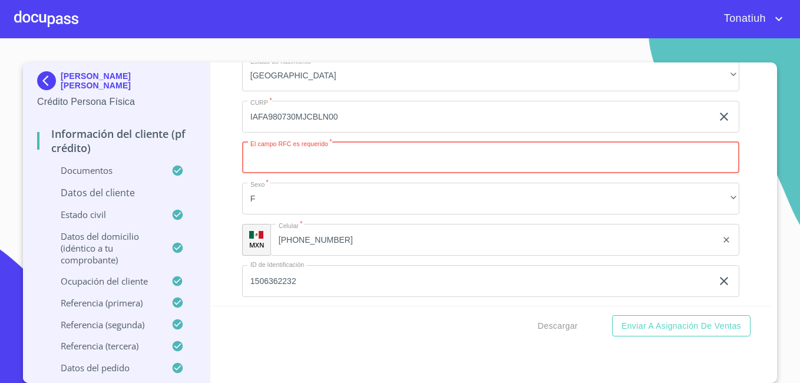
paste input "IAFA9807309X"
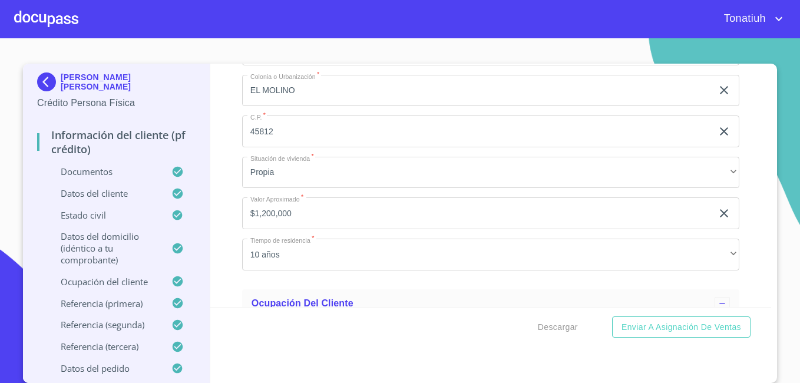
scroll to position [4731, 0]
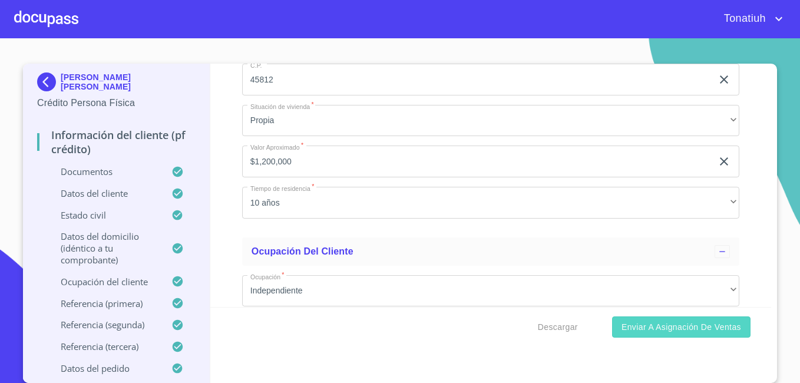
type input "IAFA9807309X8"
click at [657, 330] on span "Enviar a Asignación de Ventas" at bounding box center [681, 327] width 120 height 15
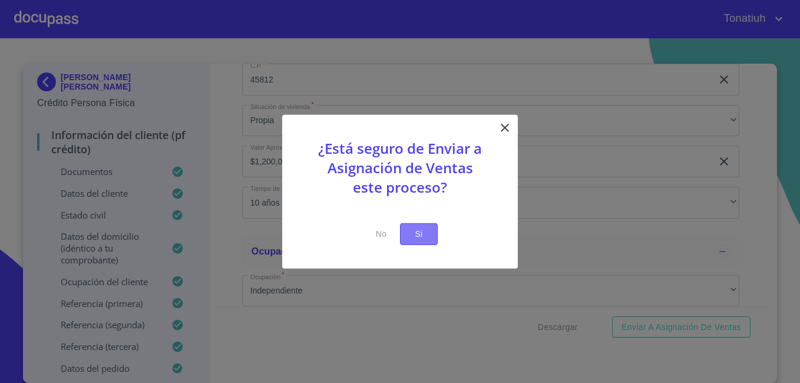
click at [422, 235] on span "Si" at bounding box center [418, 234] width 19 height 15
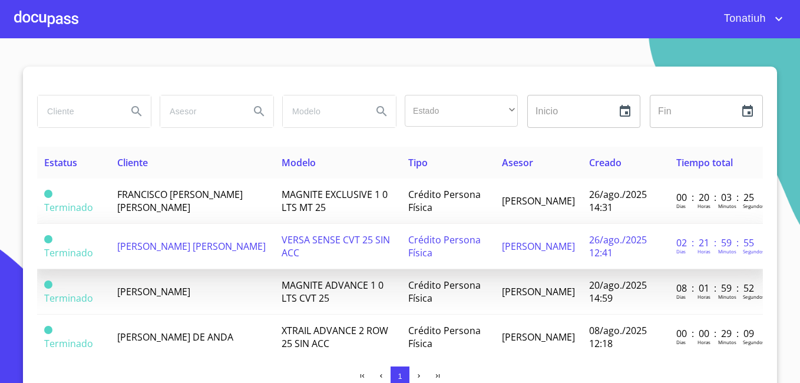
click at [227, 251] on span "[PERSON_NAME] [PERSON_NAME]" at bounding box center [191, 246] width 148 height 13
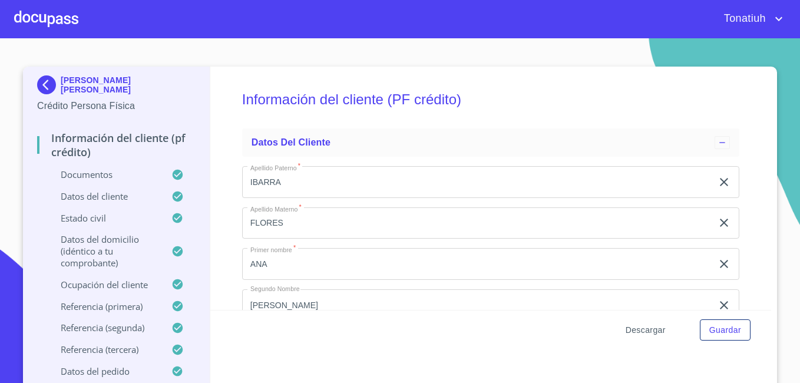
click at [650, 326] on span "Descargar" at bounding box center [645, 330] width 40 height 15
